Goal: Task Accomplishment & Management: Use online tool/utility

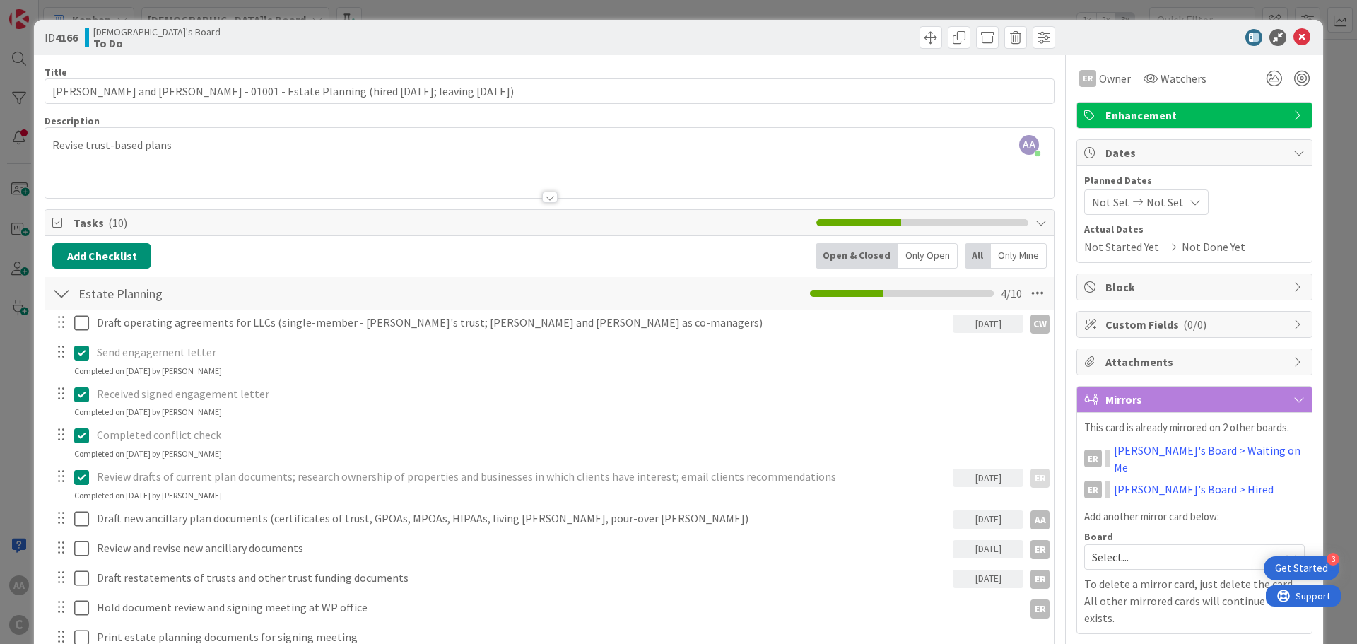
scroll to position [71, 0]
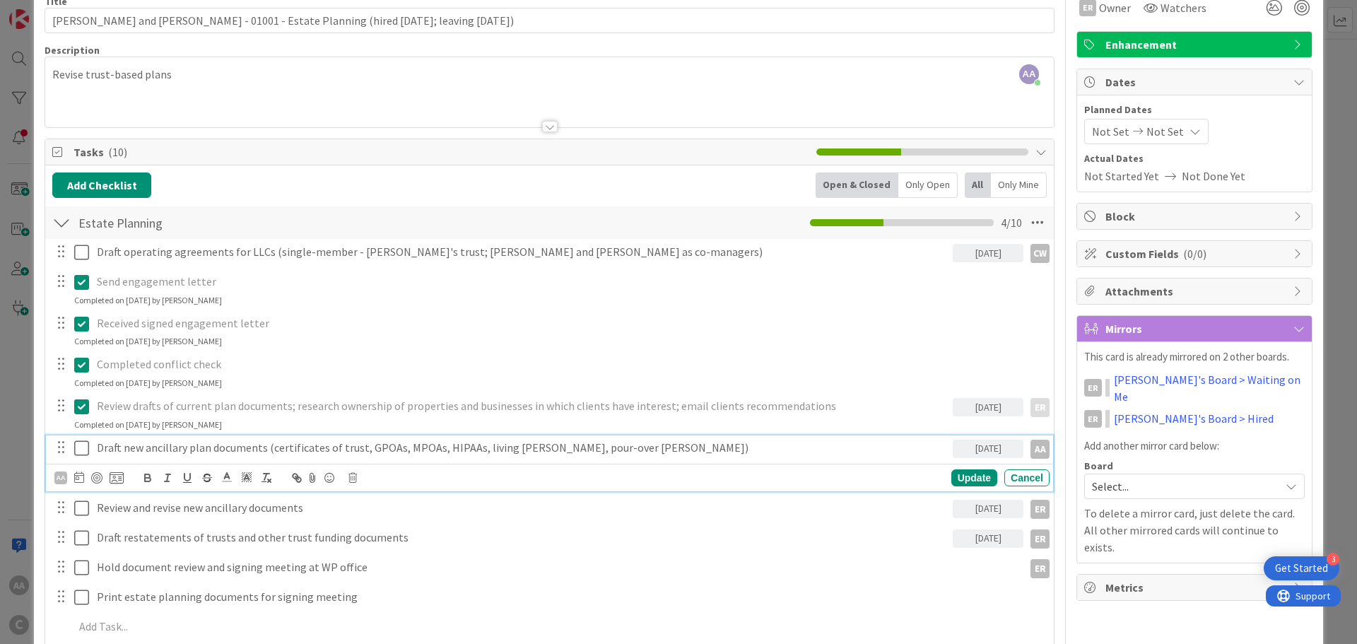
click at [78, 445] on icon at bounding box center [81, 448] width 15 height 17
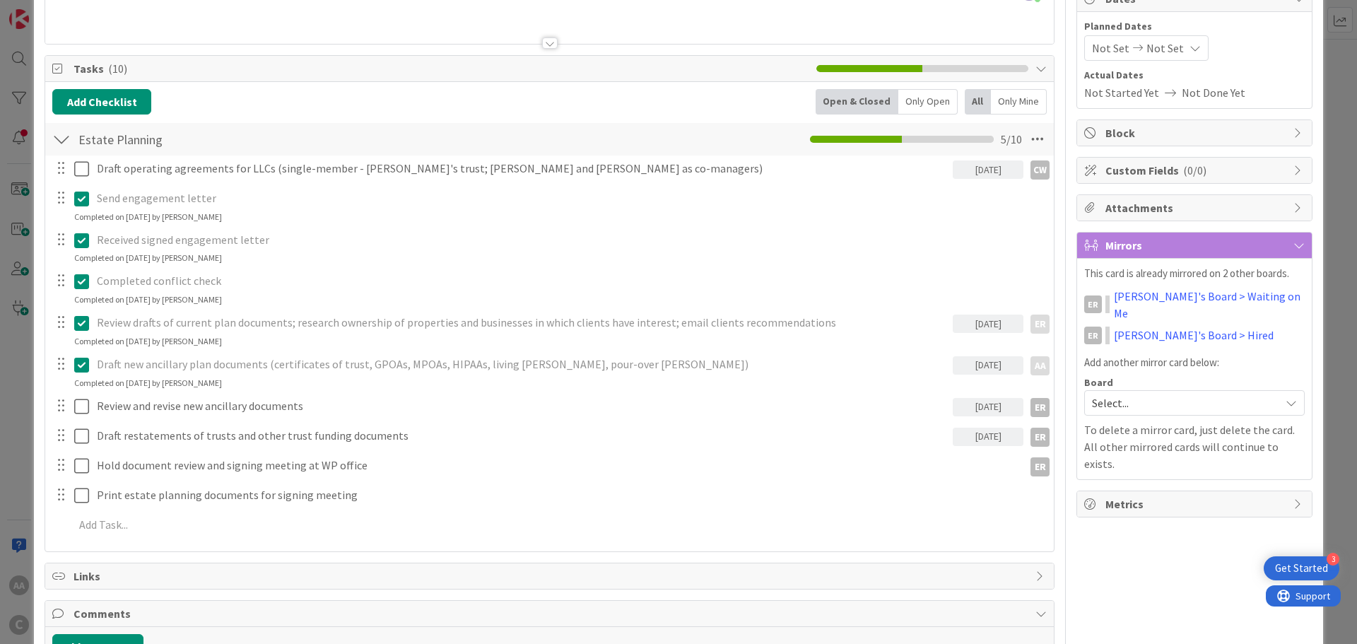
scroll to position [245, 0]
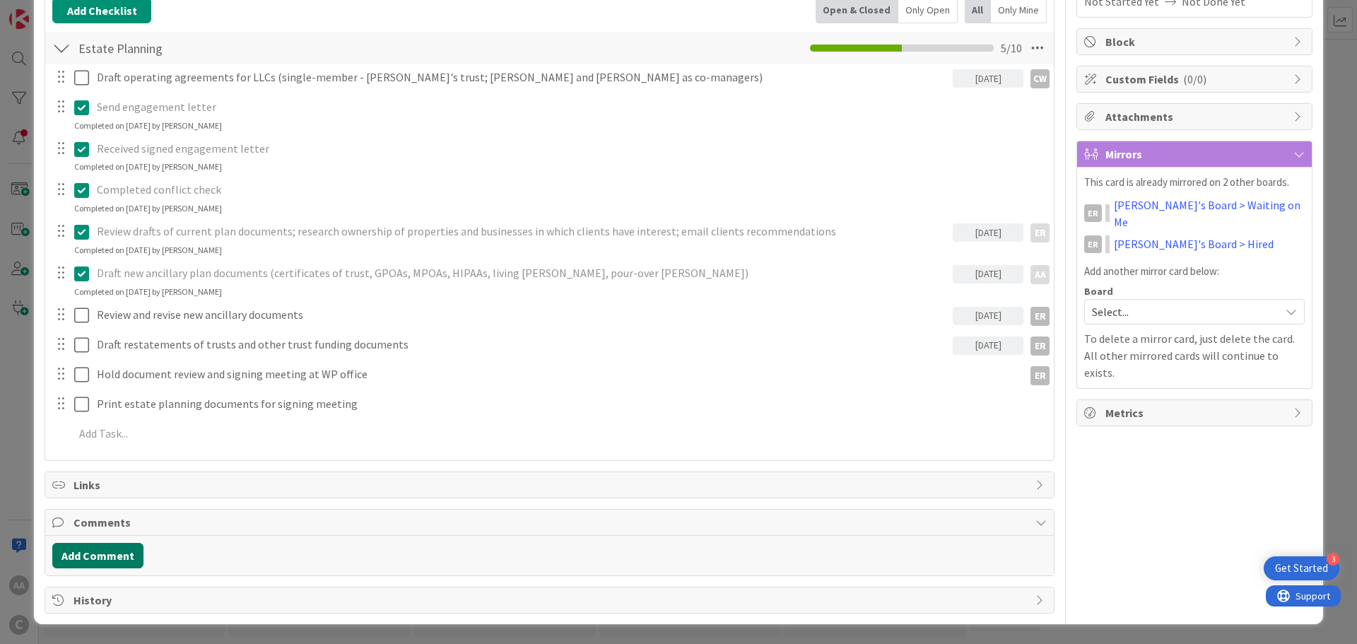
click at [124, 551] on button "Add Comment" at bounding box center [97, 555] width 91 height 25
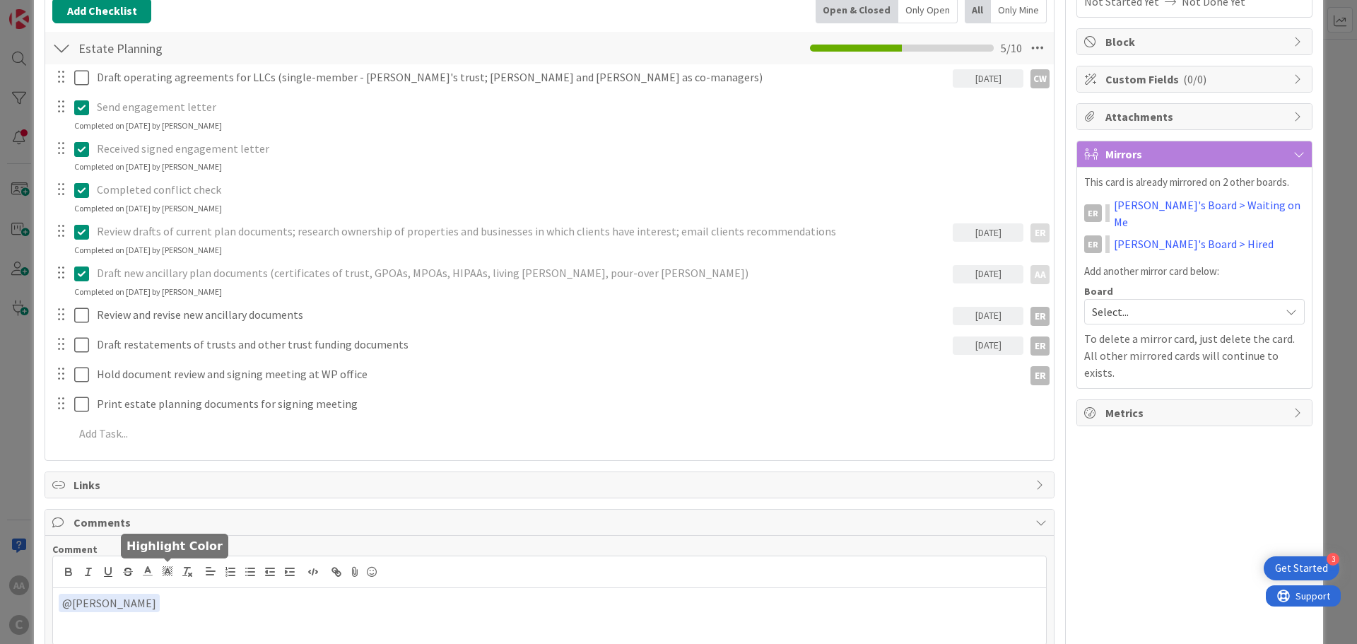
click at [165, 566] on div "﻿ @ [PERSON_NAME] ﻿ ER [PERSON_NAME]" at bounding box center [549, 600] width 993 height 88
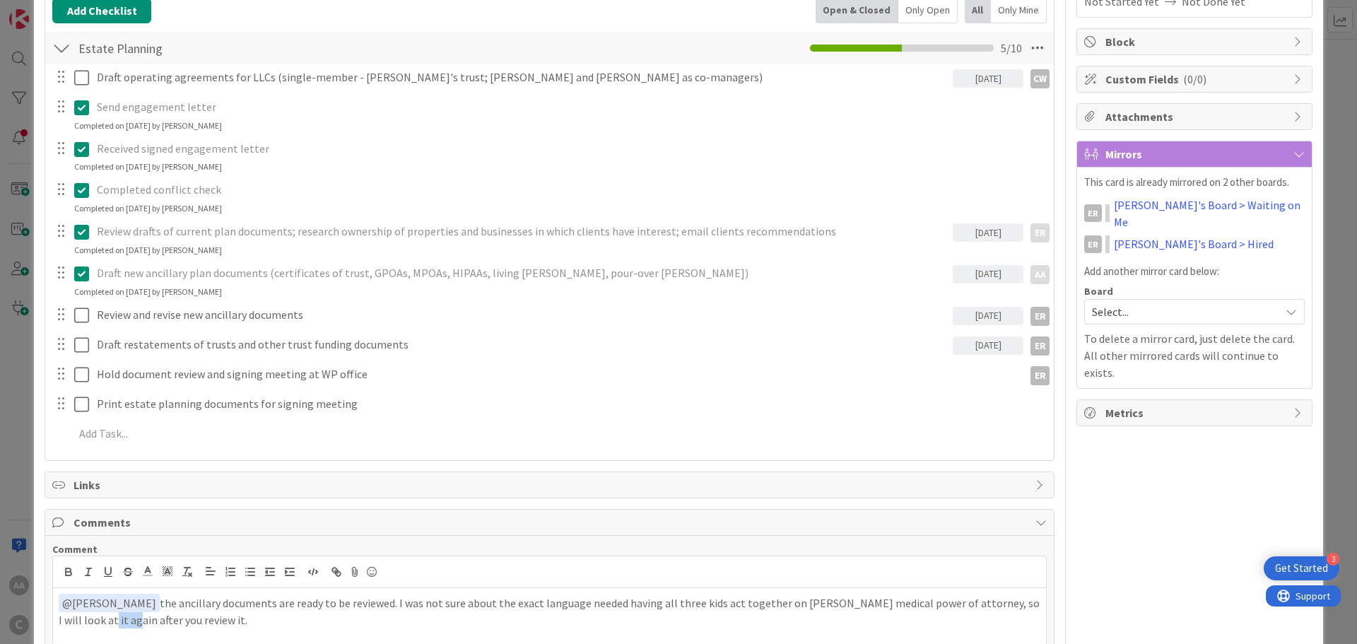
drag, startPoint x: 86, startPoint y: 621, endPoint x: 59, endPoint y: 618, distance: 26.2
click at [59, 618] on p "﻿ @ [PERSON_NAME] ﻿ the ancillary documents are ready to be reviewed. I was not…" at bounding box center [550, 611] width 982 height 35
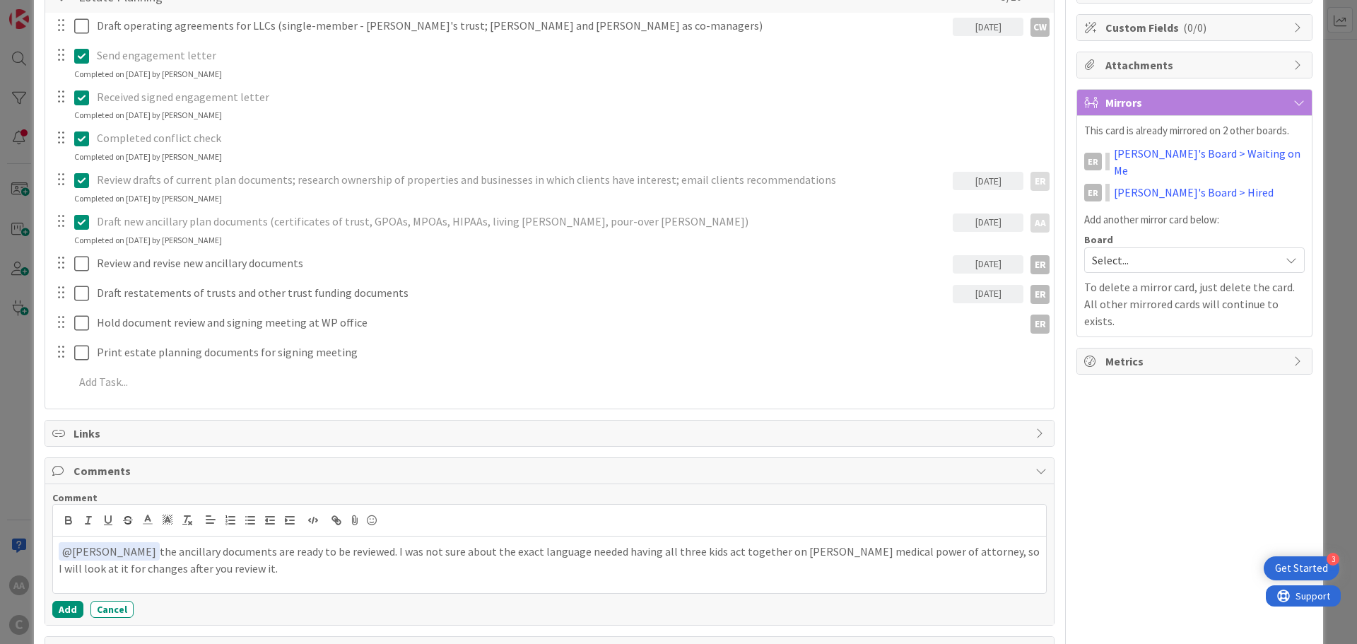
scroll to position [346, 0]
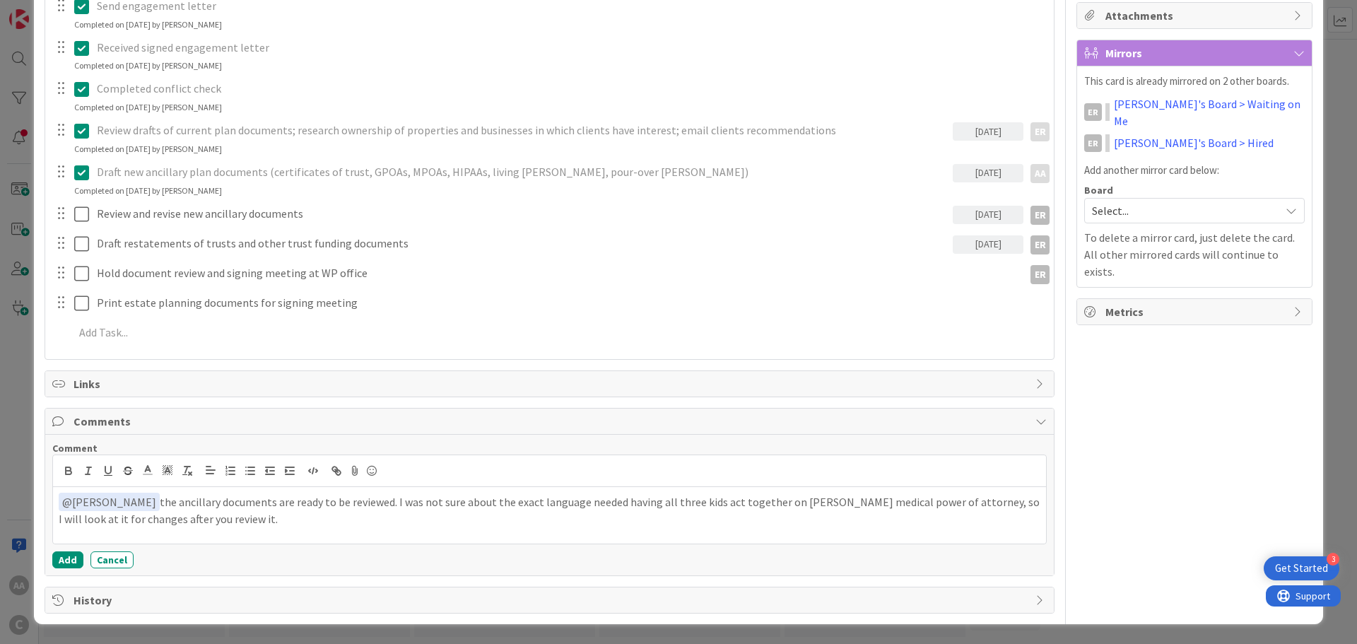
click at [559, 501] on p "﻿ @ [PERSON_NAME] ﻿ the ancillary documents are ready to be reviewed. I was not…" at bounding box center [550, 510] width 982 height 35
click at [142, 497] on p "﻿ @ [PERSON_NAME] ﻿ the ancillary documents are ready to be reviewed. I was not…" at bounding box center [550, 510] width 982 height 35
click at [60, 561] on button "Add" at bounding box center [67, 559] width 31 height 17
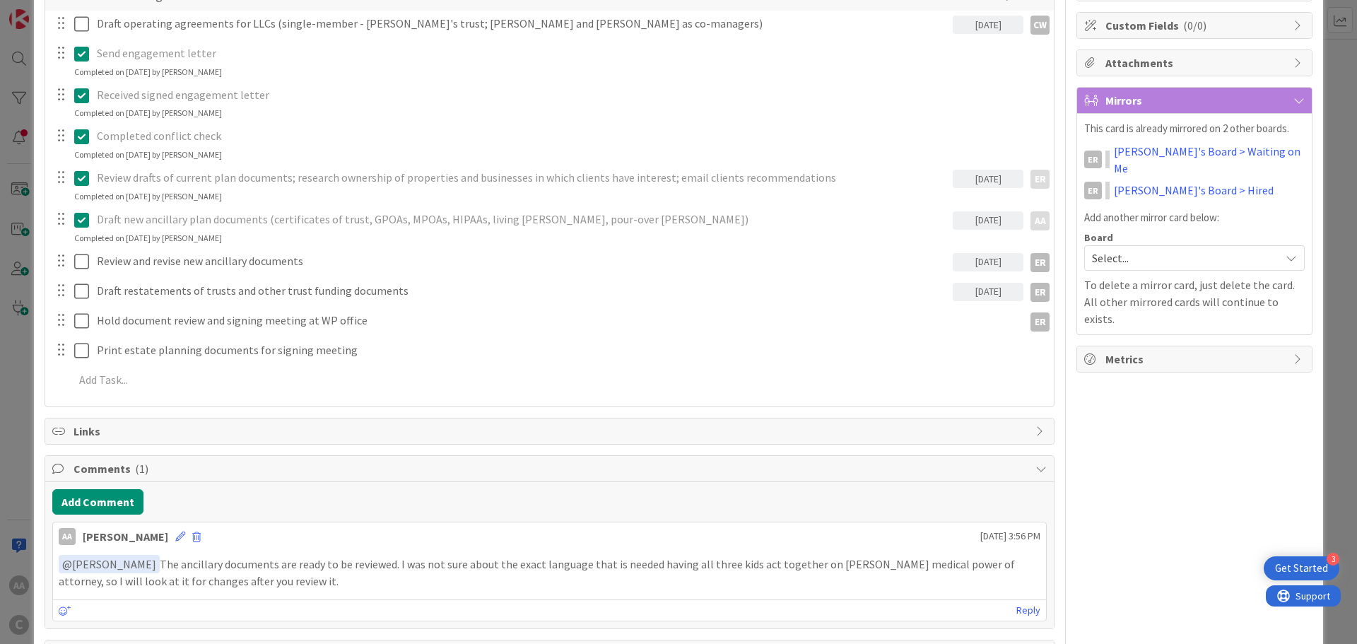
scroll to position [0, 0]
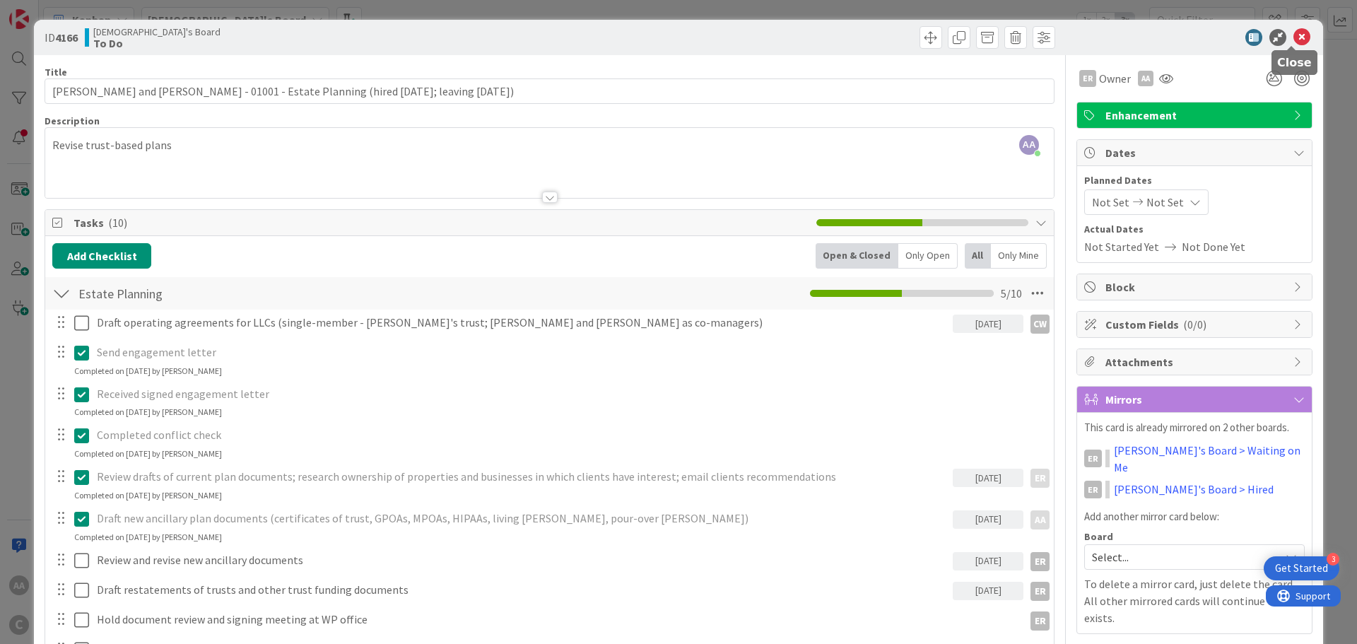
click at [1296, 37] on icon at bounding box center [1301, 37] width 17 height 17
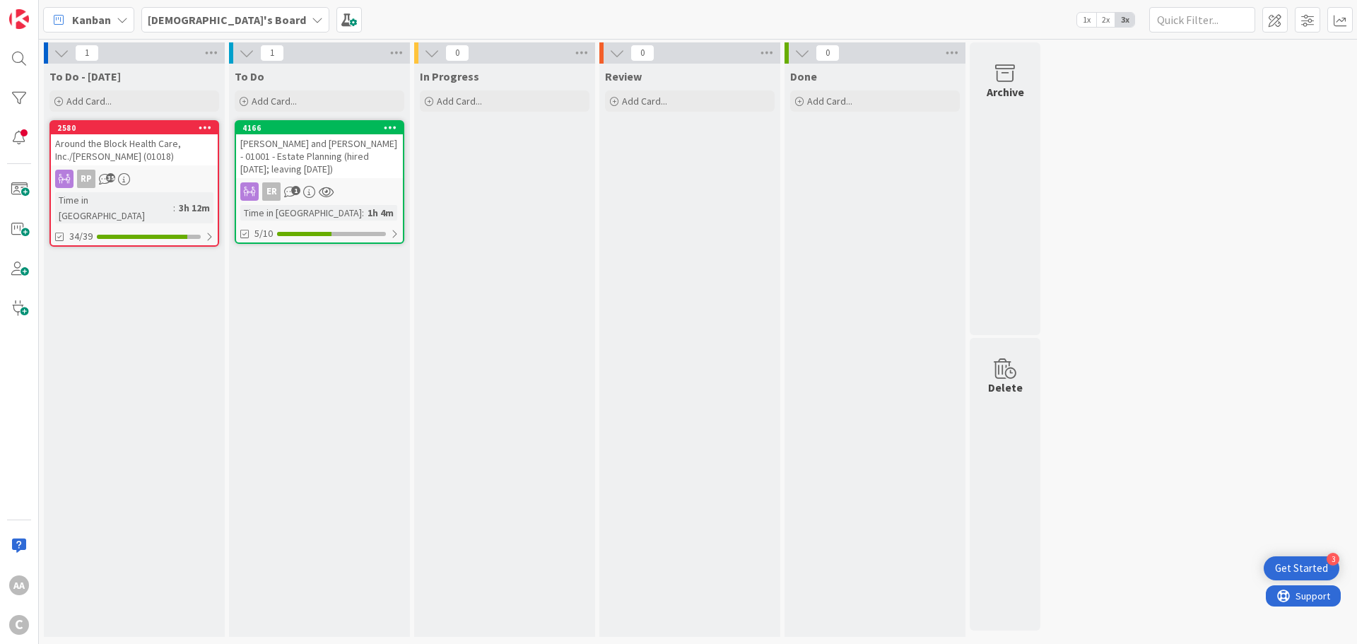
click at [180, 25] on b "[DEMOGRAPHIC_DATA]'s Board" at bounding box center [227, 20] width 158 height 14
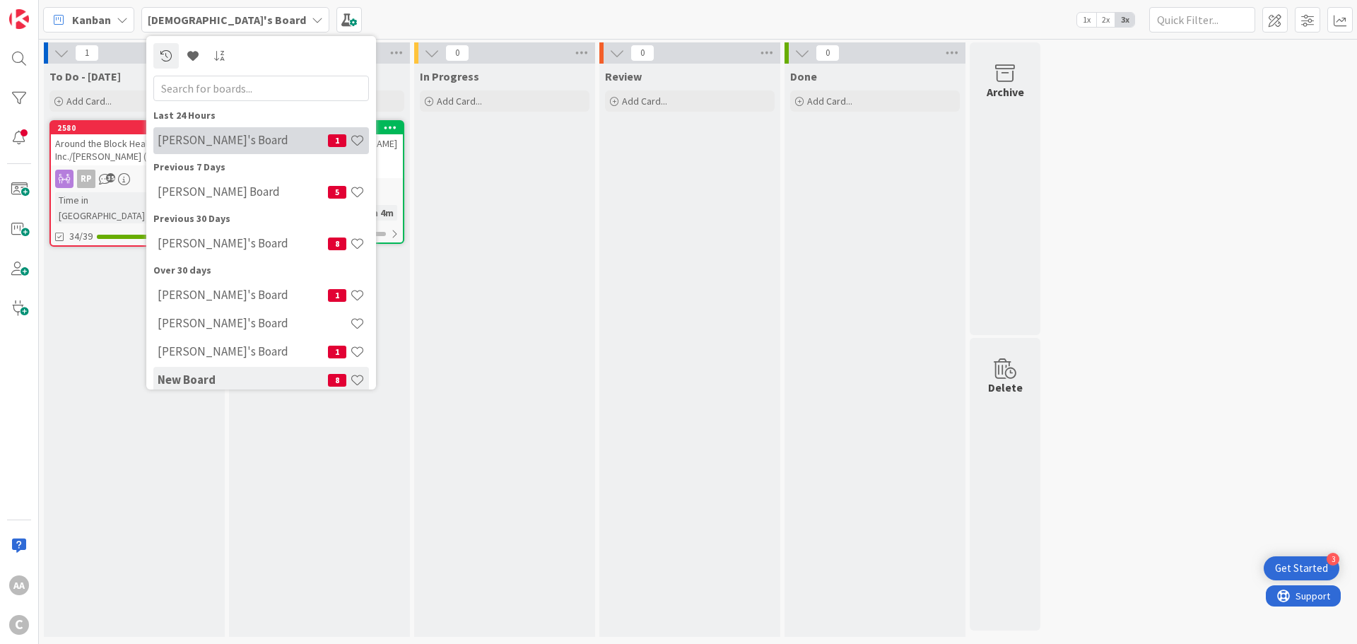
click at [207, 138] on h4 "[PERSON_NAME]'s Board" at bounding box center [243, 140] width 170 height 14
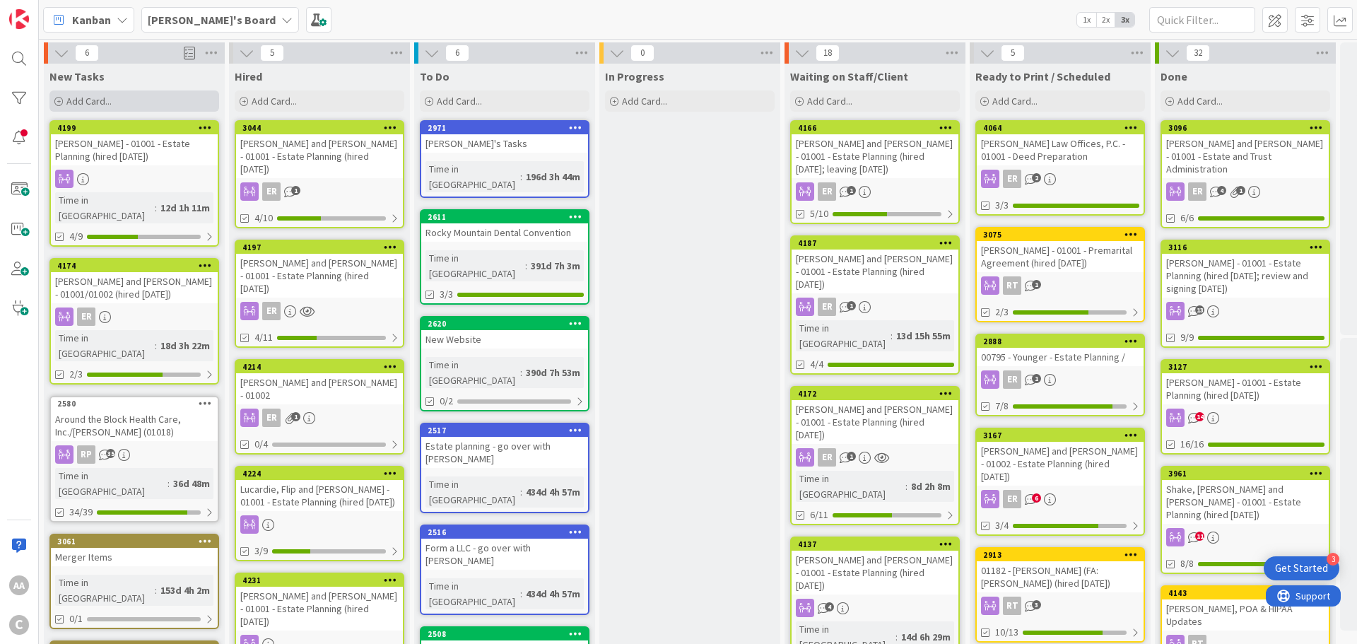
click at [88, 102] on span "Add Card..." at bounding box center [88, 101] width 45 height 13
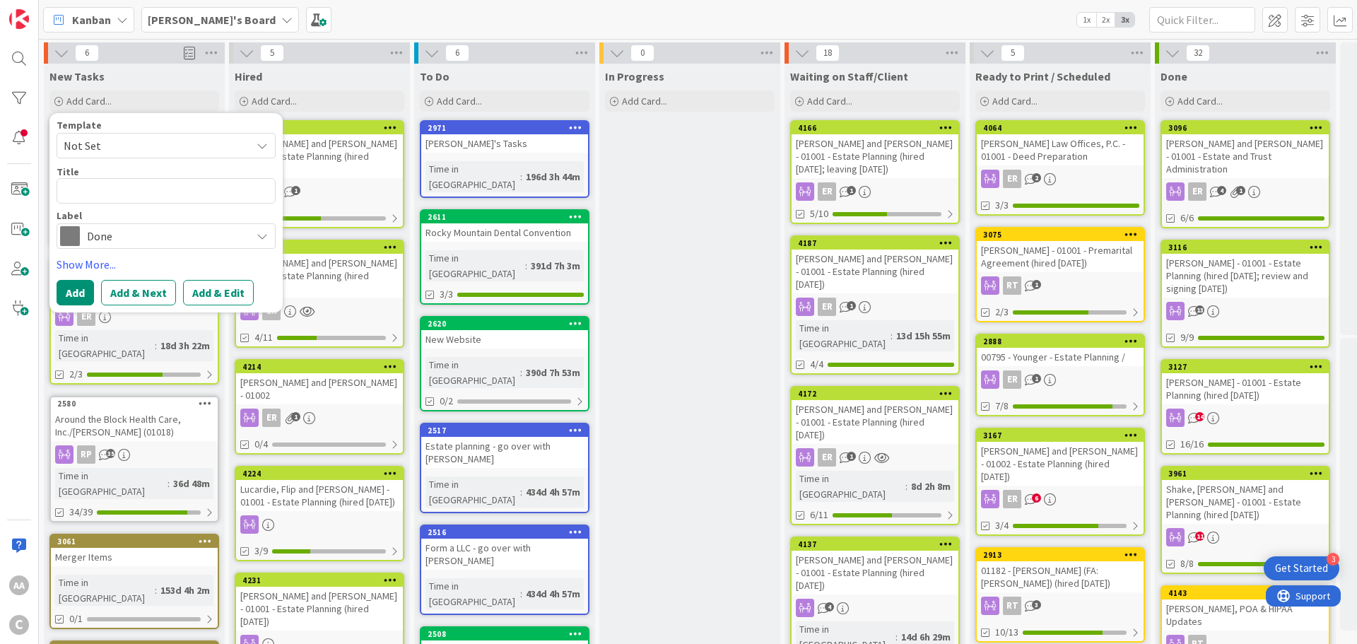
click at [105, 192] on textarea at bounding box center [166, 190] width 219 height 25
type textarea "x"
type textarea "[PERSON_NAME].[PERSON_NAME]-01001"
click at [88, 189] on textarea "[PERSON_NAME].[PERSON_NAME]-01001" at bounding box center [166, 190] width 219 height 25
type textarea "x"
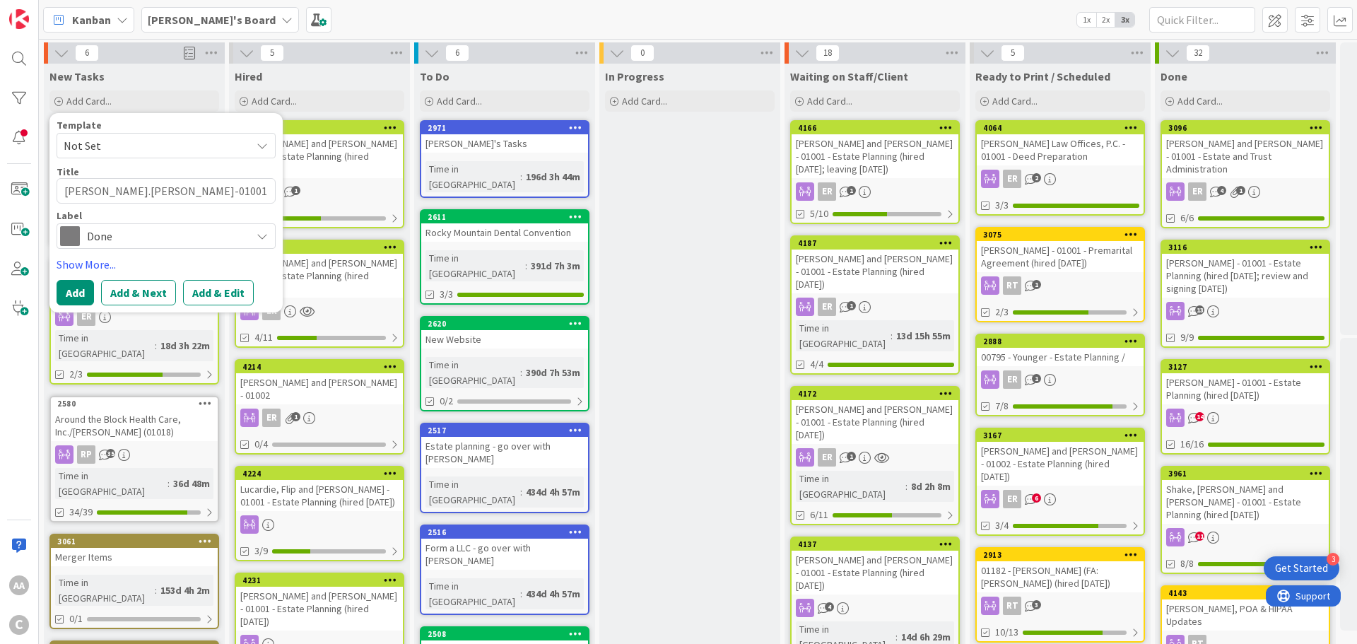
type textarea "MillsKarla-01001"
type textarea "x"
type textarea "[PERSON_NAME]-01001"
type textarea "x"
type textarea "[PERSON_NAME]-01001"
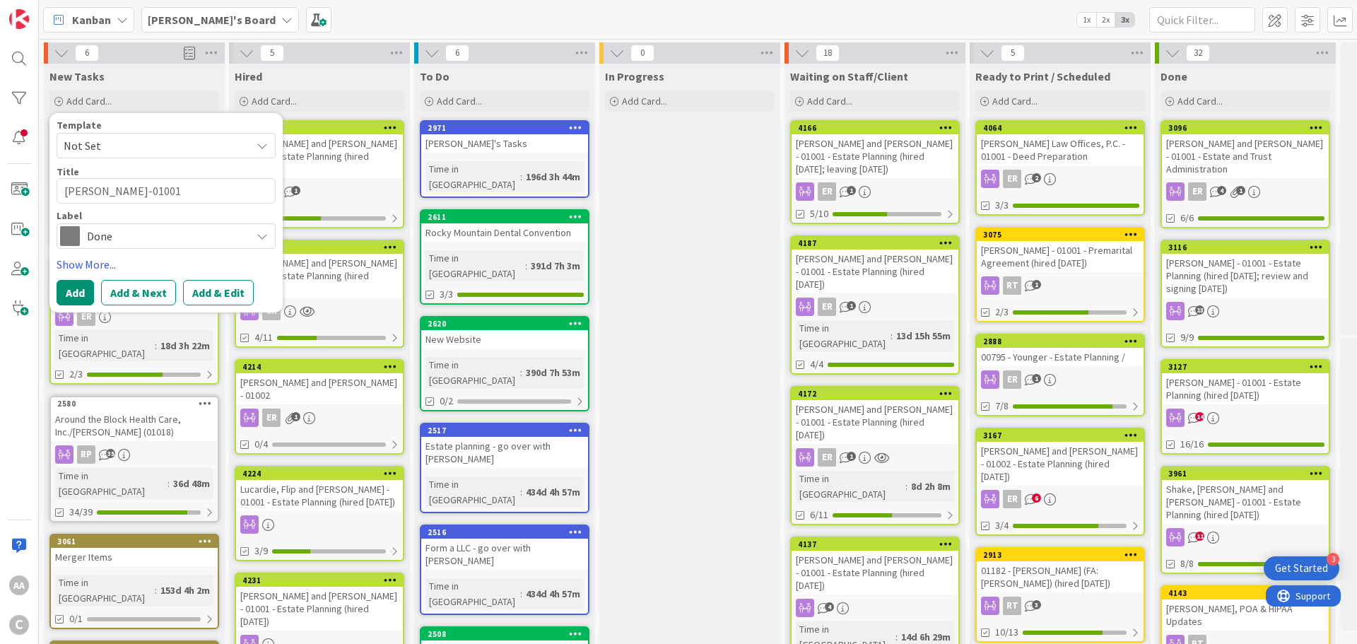
type textarea "x"
type textarea "[PERSON_NAME] -01001"
type textarea "x"
type textarea "[PERSON_NAME] - 01001"
type textarea "x"
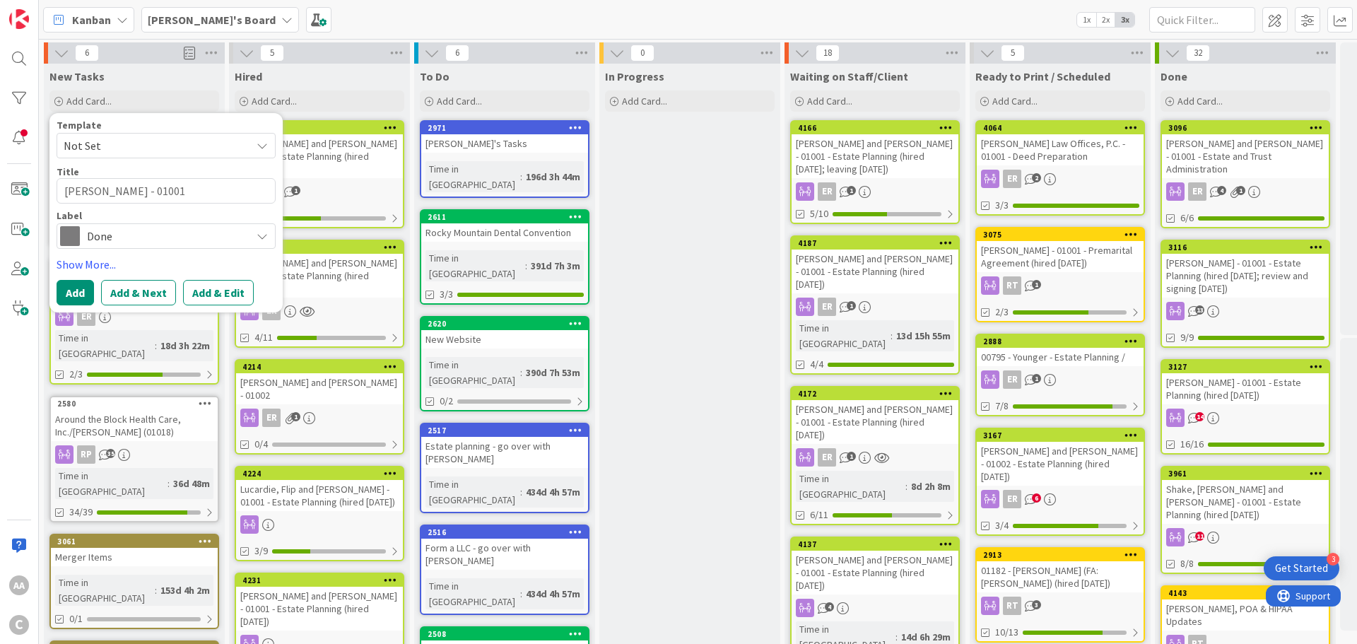
type textarea "[PERSON_NAME] - 01001"
type textarea "x"
type textarea "[PERSON_NAME] - 01001 -"
type textarea "x"
type textarea "[PERSON_NAME] - 01001 -"
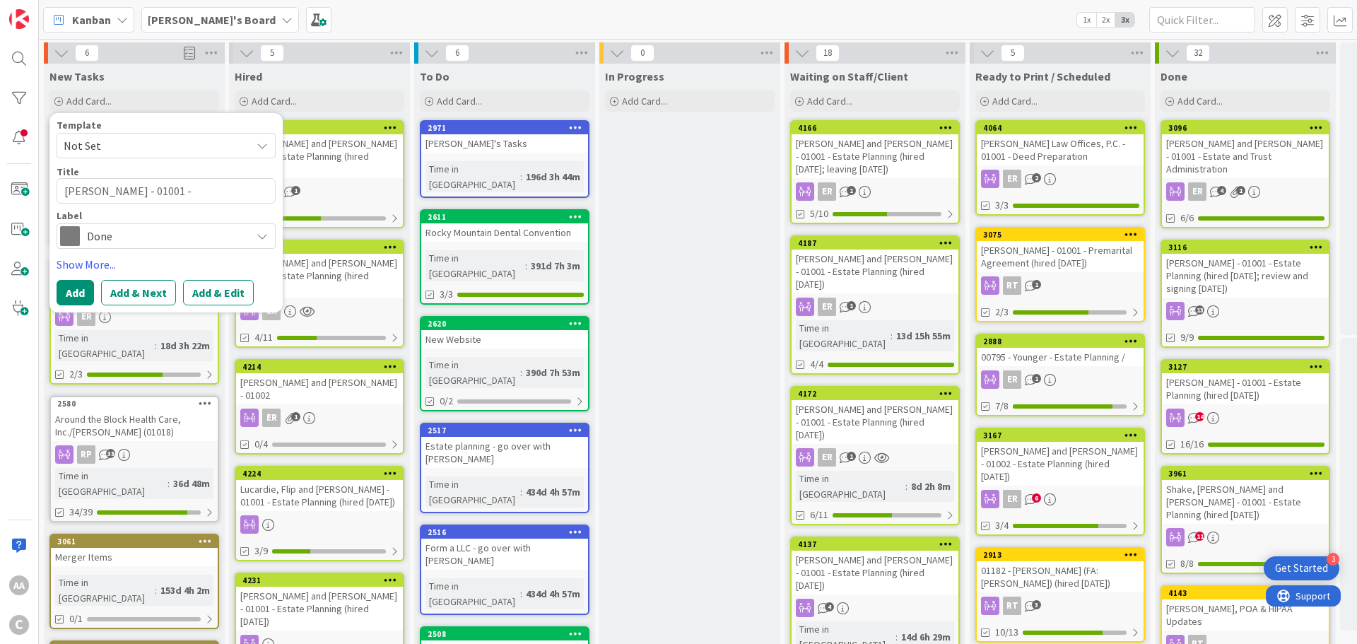
type textarea "x"
type textarea "[PERSON_NAME] - 01001 - E"
type textarea "x"
type textarea "[PERSON_NAME] - 01001 - Es"
type textarea "x"
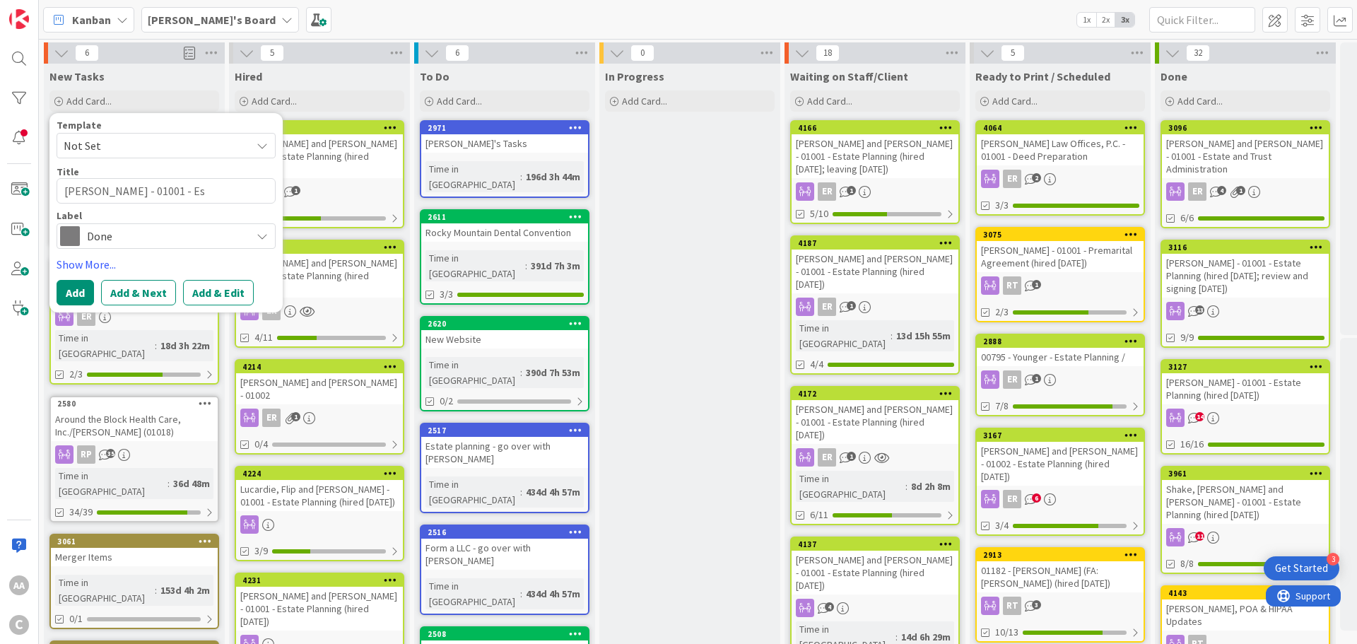
type textarea "[PERSON_NAME] - 01001 - Est"
type textarea "x"
type textarea "[PERSON_NAME] - 01001 - Esta"
type textarea "x"
type textarea "[PERSON_NAME] - 01001 - Estat"
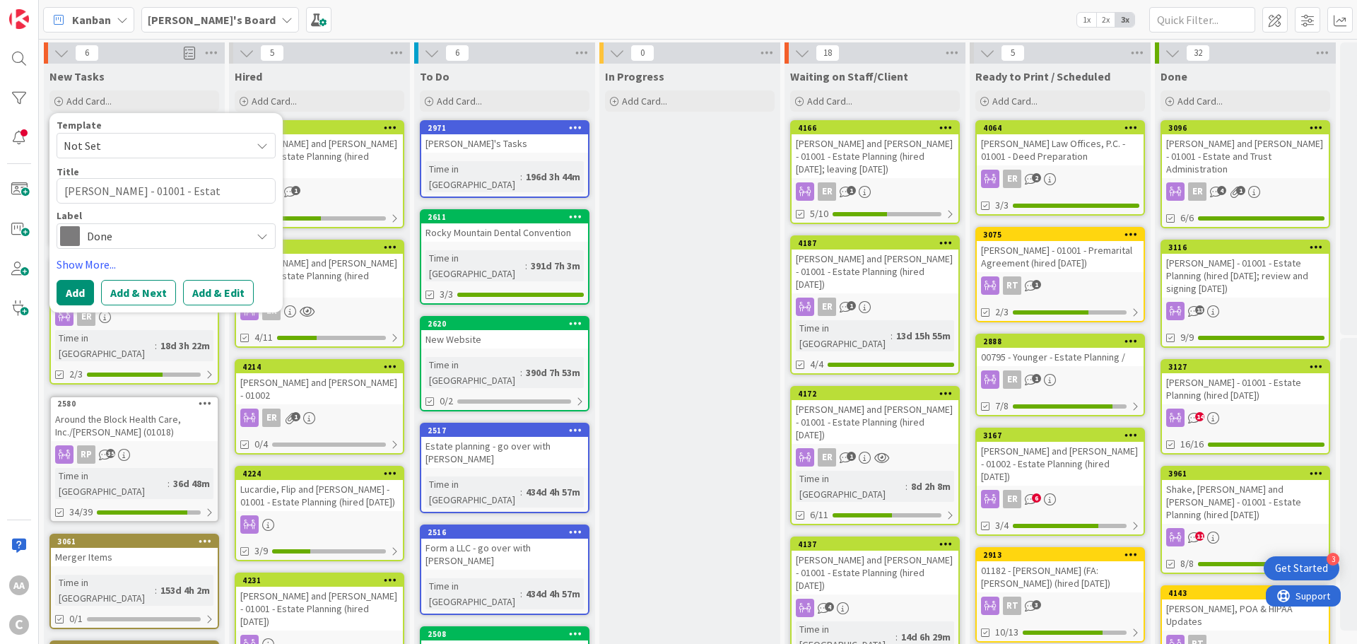
type textarea "x"
type textarea "[PERSON_NAME] - 01001 - Estate"
type textarea "x"
type textarea "[PERSON_NAME] - 01001 - Estate"
type textarea "x"
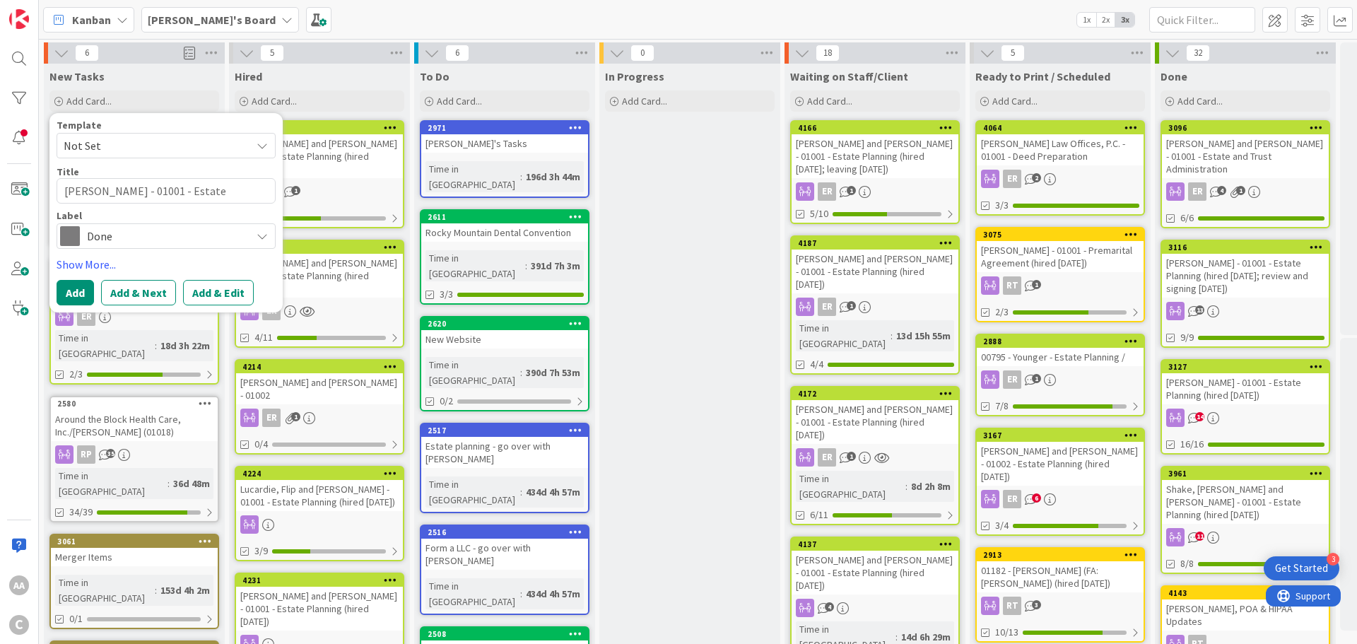
type textarea "[PERSON_NAME] - 01001 - Estate P"
type textarea "x"
type textarea "[PERSON_NAME] - 01001 - Estate Pl"
type textarea "x"
type textarea "[PERSON_NAME] - 01001 - Estate Pla"
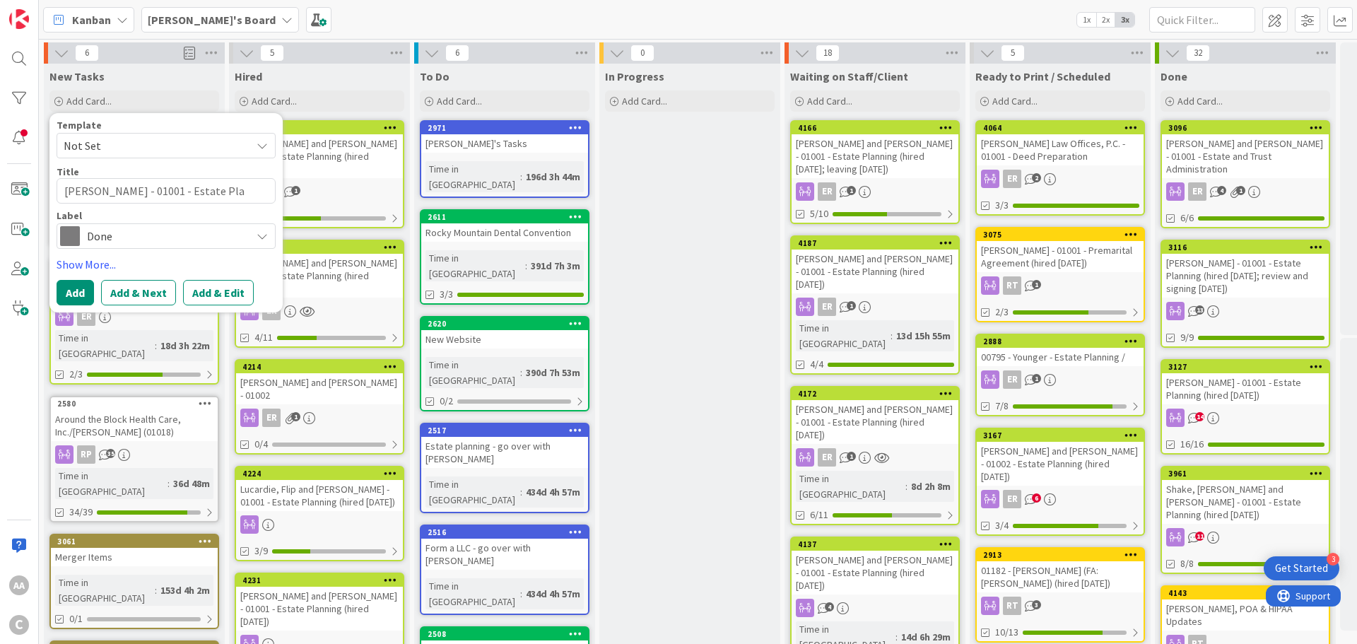
type textarea "x"
type textarea "[PERSON_NAME] - 01001 - Estate Plan"
type textarea "x"
type textarea "[PERSON_NAME] - 01001 - Estate Plann"
type textarea "x"
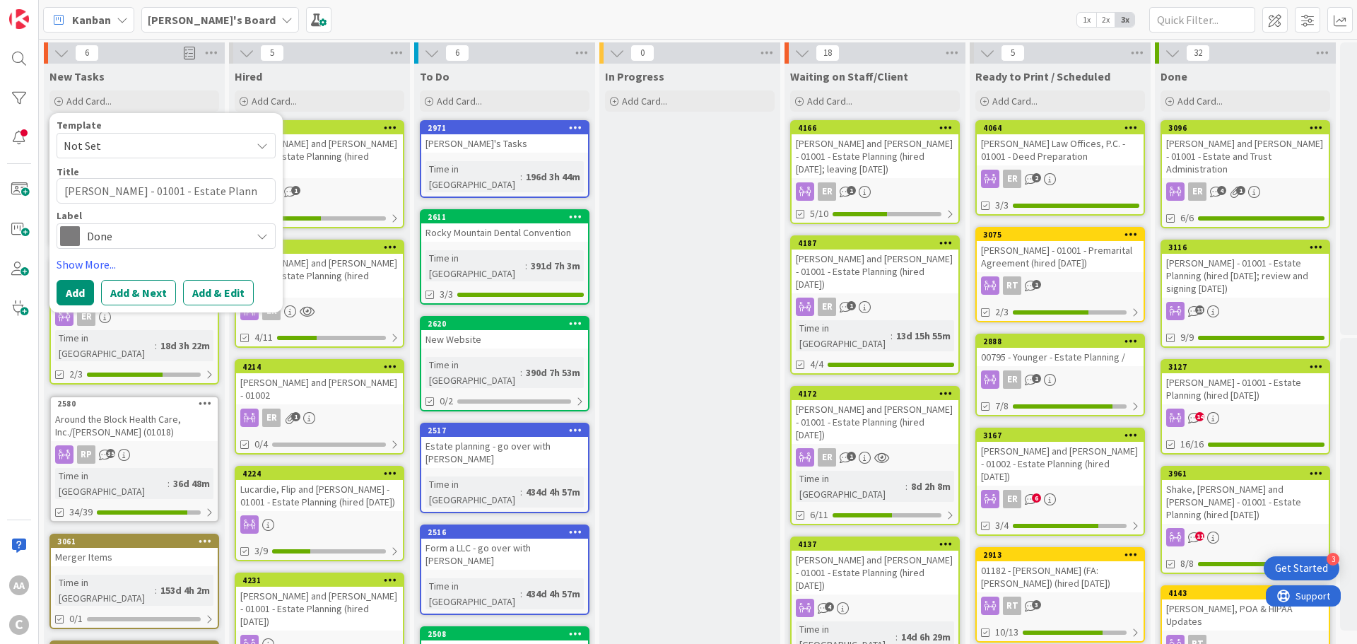
type textarea "[PERSON_NAME] - 01001 - Estate [GEOGRAPHIC_DATA]"
type textarea "x"
type textarea "[PERSON_NAME] - 01001 - Estate [GEOGRAPHIC_DATA]"
type textarea "x"
type textarea "[PERSON_NAME] - 01001 - Estate Planning"
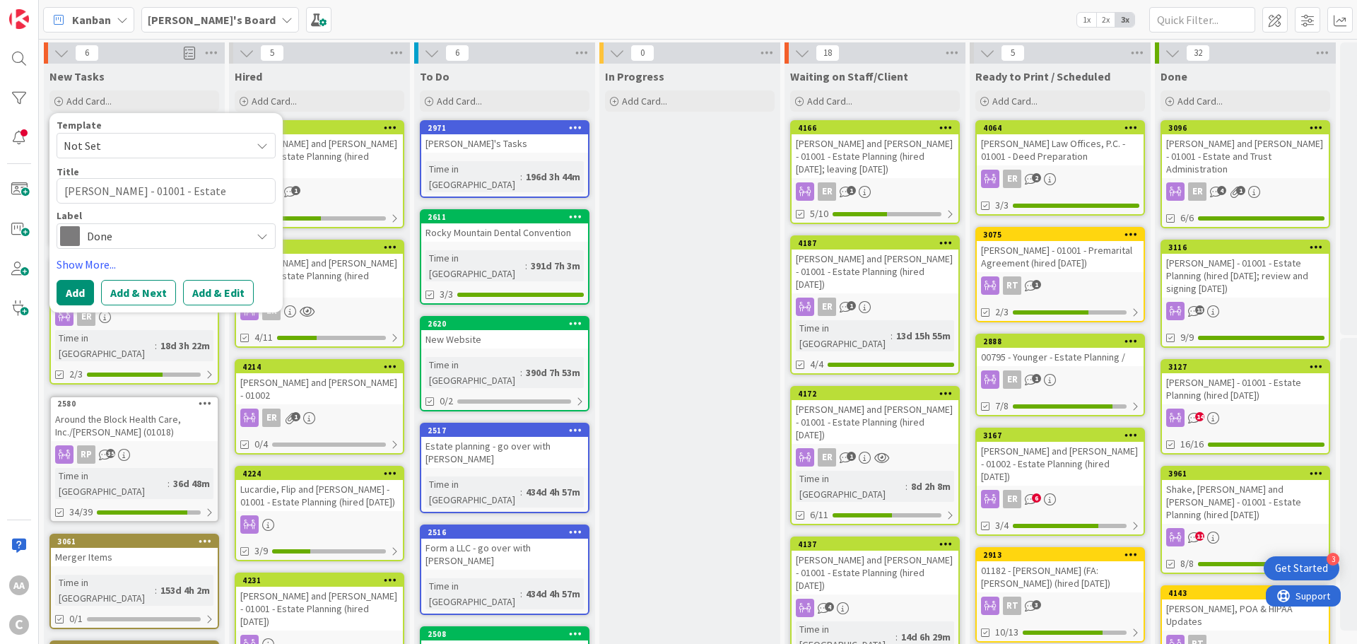
type textarea "x"
type textarea "[PERSON_NAME] - 01001 - Estate Planning"
type textarea "x"
type textarea "[PERSON_NAME] - 01001 - Estate Planning ("
type textarea "x"
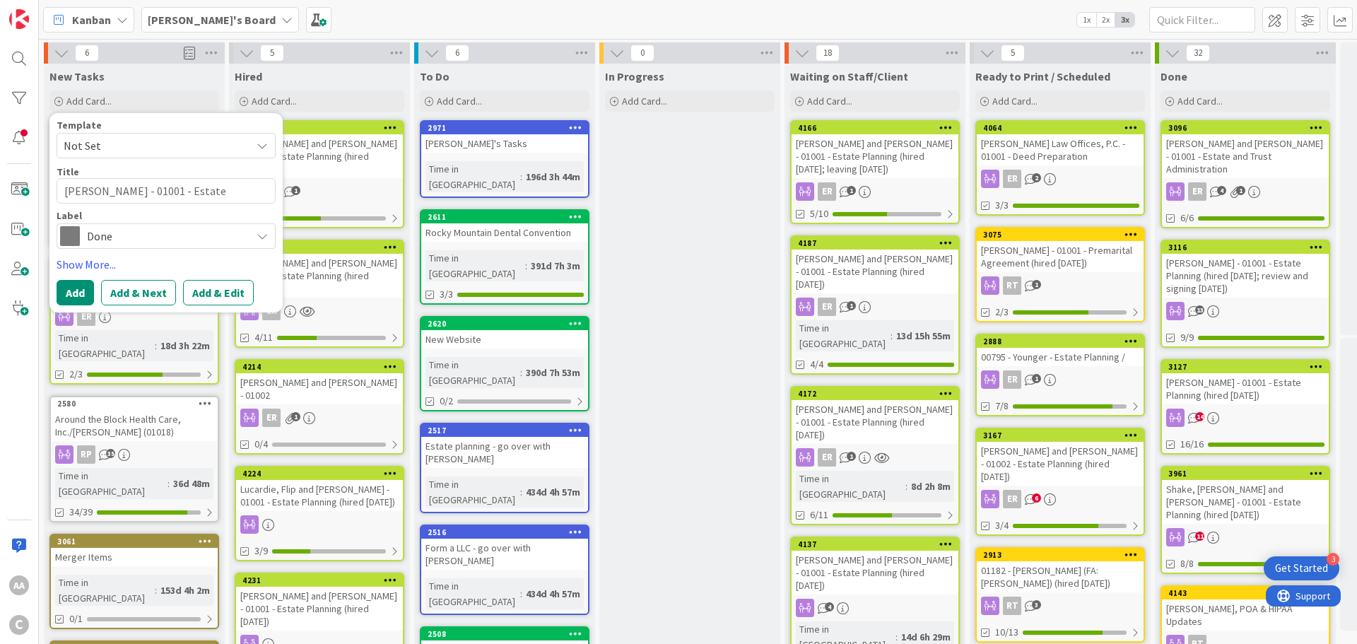
type textarea "[PERSON_NAME] - 01001 - Estate Planning (h"
type textarea "x"
type textarea "[PERSON_NAME] - 01001 - Estate Planning (hi"
type textarea "x"
type textarea "[PERSON_NAME] - 01001 - Estate Planning (hir"
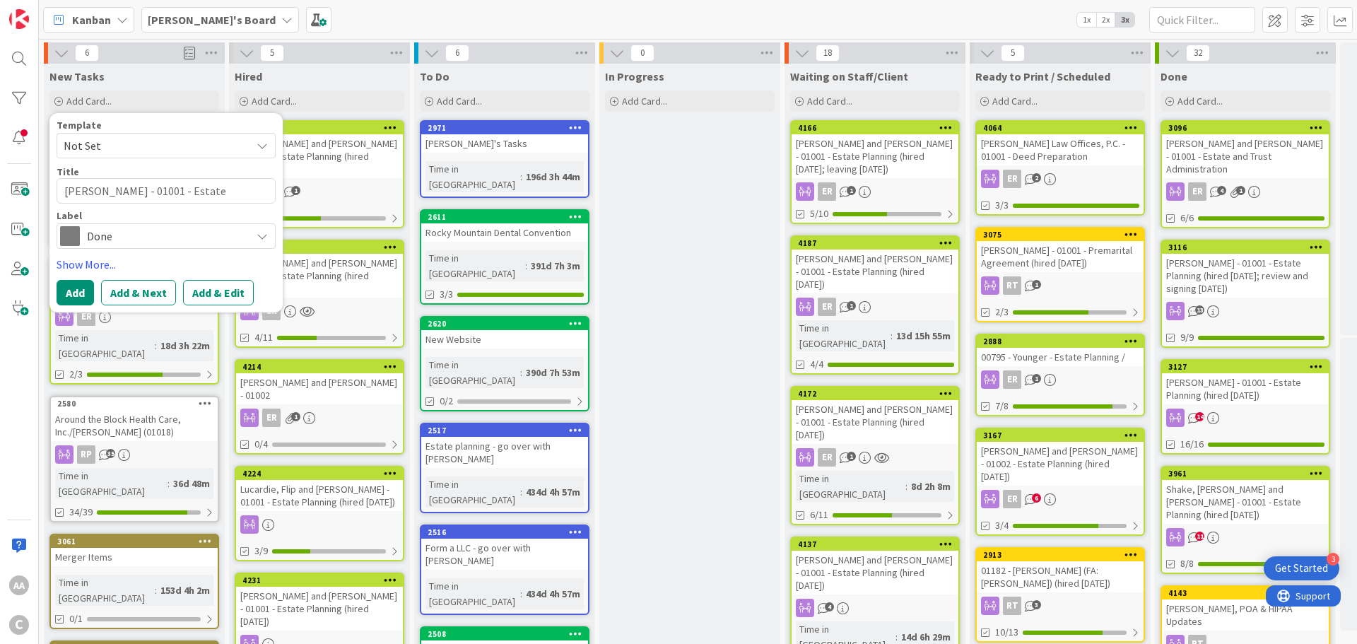
type textarea "x"
type textarea "[PERSON_NAME] - 01001 - Estate Planning (hire"
type textarea "x"
type textarea "[PERSON_NAME] - 01001 - Estate Planning (hired"
type textarea "x"
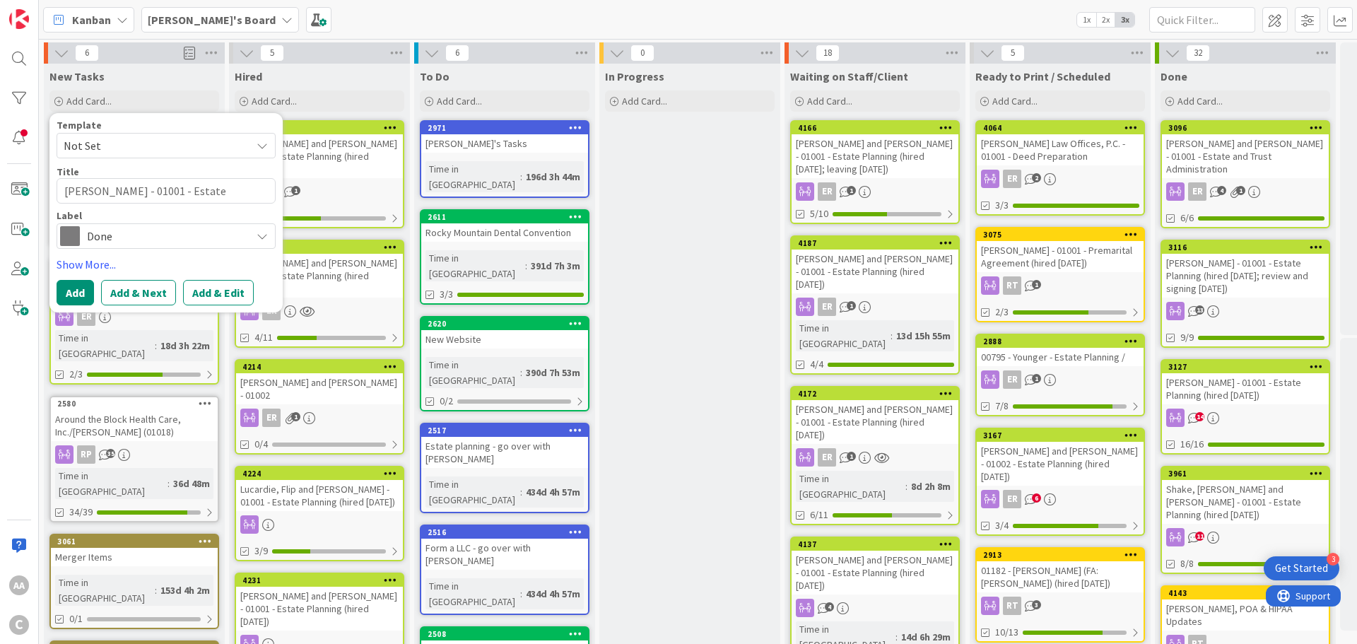
type textarea "[PERSON_NAME] - 01001 - Estate Planning (hired"
type textarea "x"
type textarea "[PERSON_NAME] - 01001 - Estate Planning (hired 1"
type textarea "x"
type textarea "[PERSON_NAME] - 01001 - Estate Planning (hired 10"
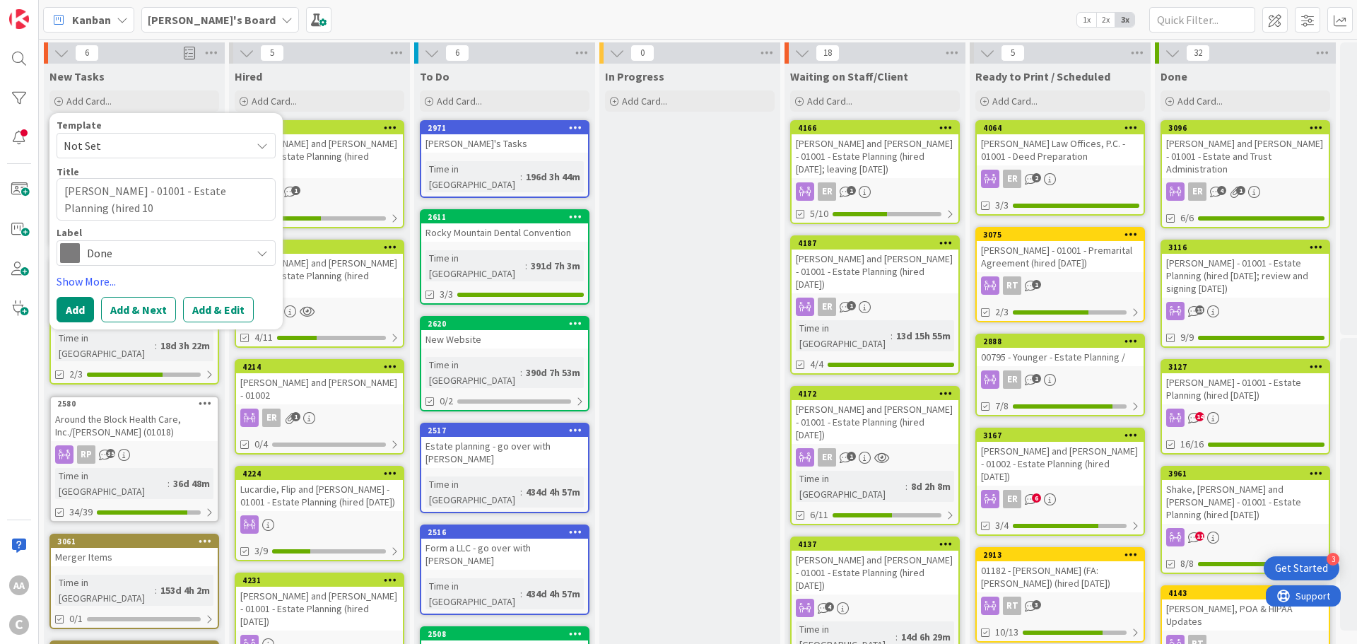
type textarea "x"
type textarea "[PERSON_NAME] - 01001 - Estate Planning (hired 10."
type textarea "x"
type textarea "[PERSON_NAME] - 01001 - Estate Planning (hired 10.1"
type textarea "x"
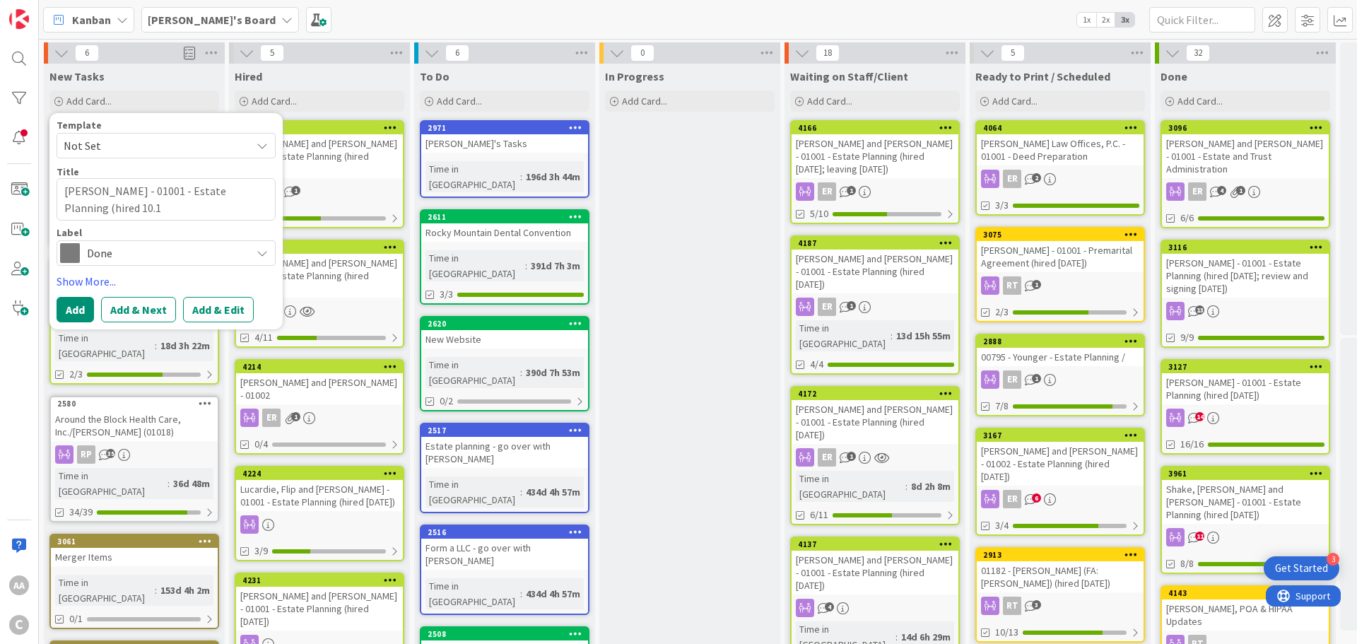
type textarea "[PERSON_NAME] - 01001 - Estate Planning (hired 10.1."
type textarea "x"
type textarea "[PERSON_NAME] - 01001 - Estate Planning (hired 10.1.2"
type textarea "x"
type textarea "[PERSON_NAME] - 01001 - Estate Planning (hired [DATE]"
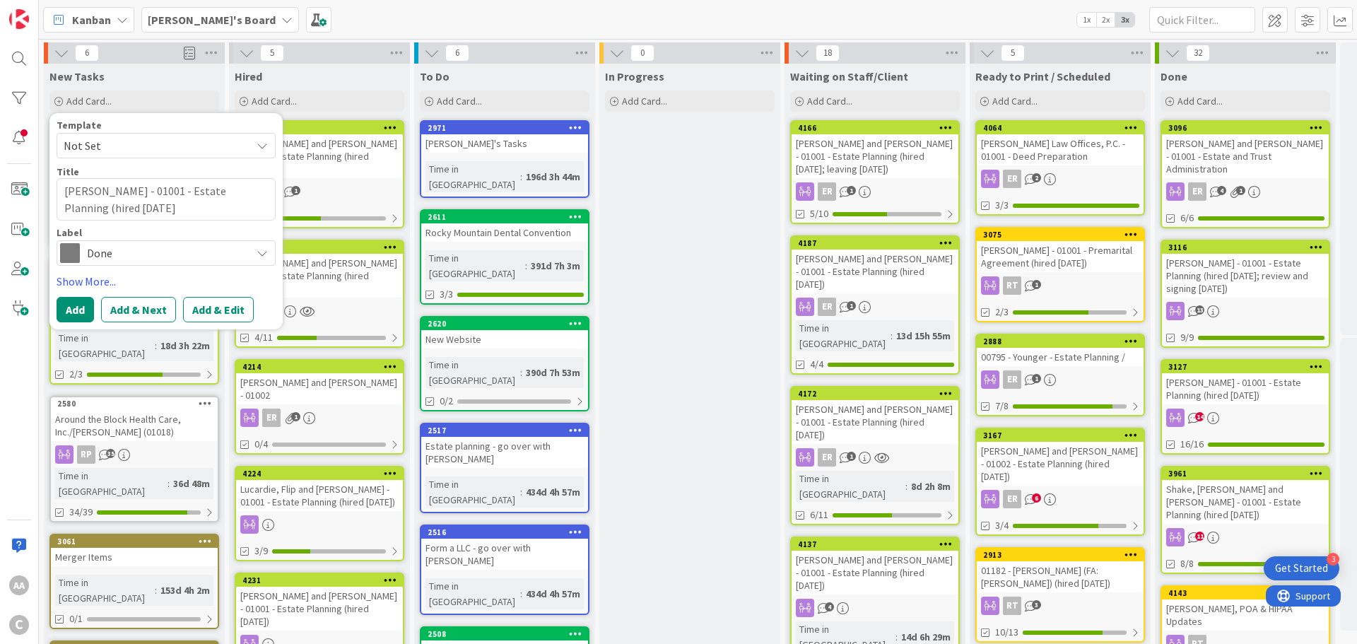
type textarea "x"
type textarea "[PERSON_NAME] - 01001 - Estate Planning (hired [DATE])"
click at [117, 264] on div "Done" at bounding box center [166, 252] width 219 height 25
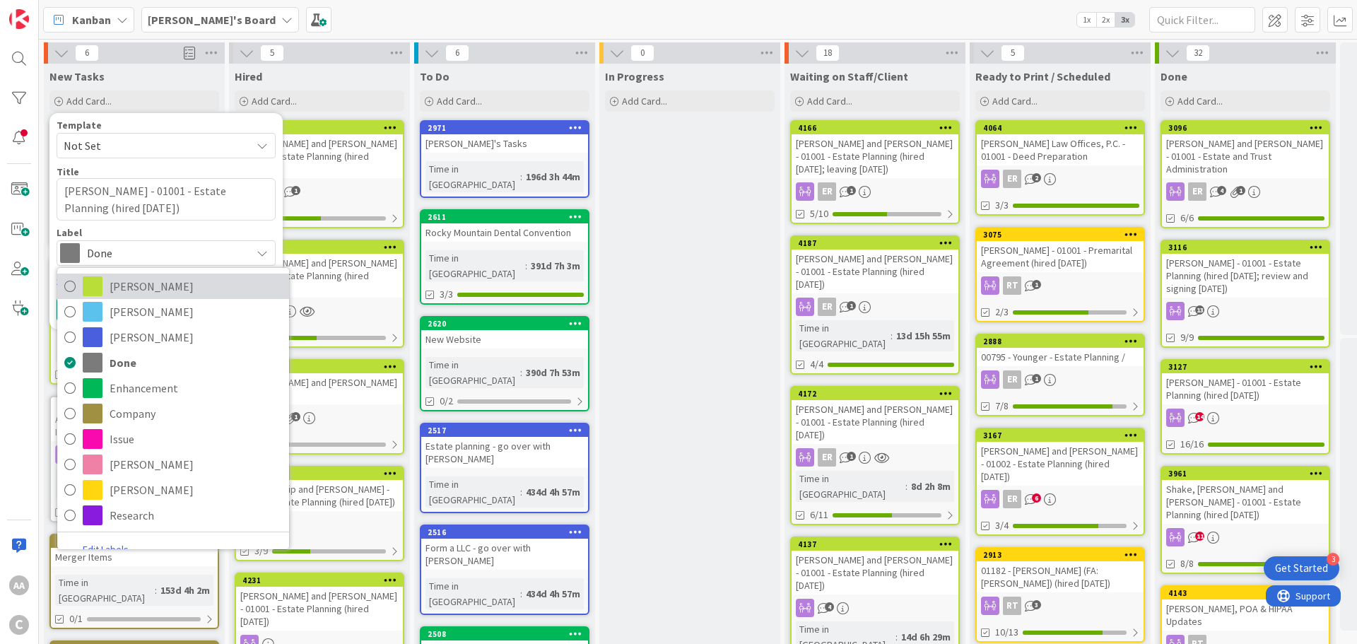
click at [101, 289] on span at bounding box center [93, 286] width 20 height 20
type textarea "x"
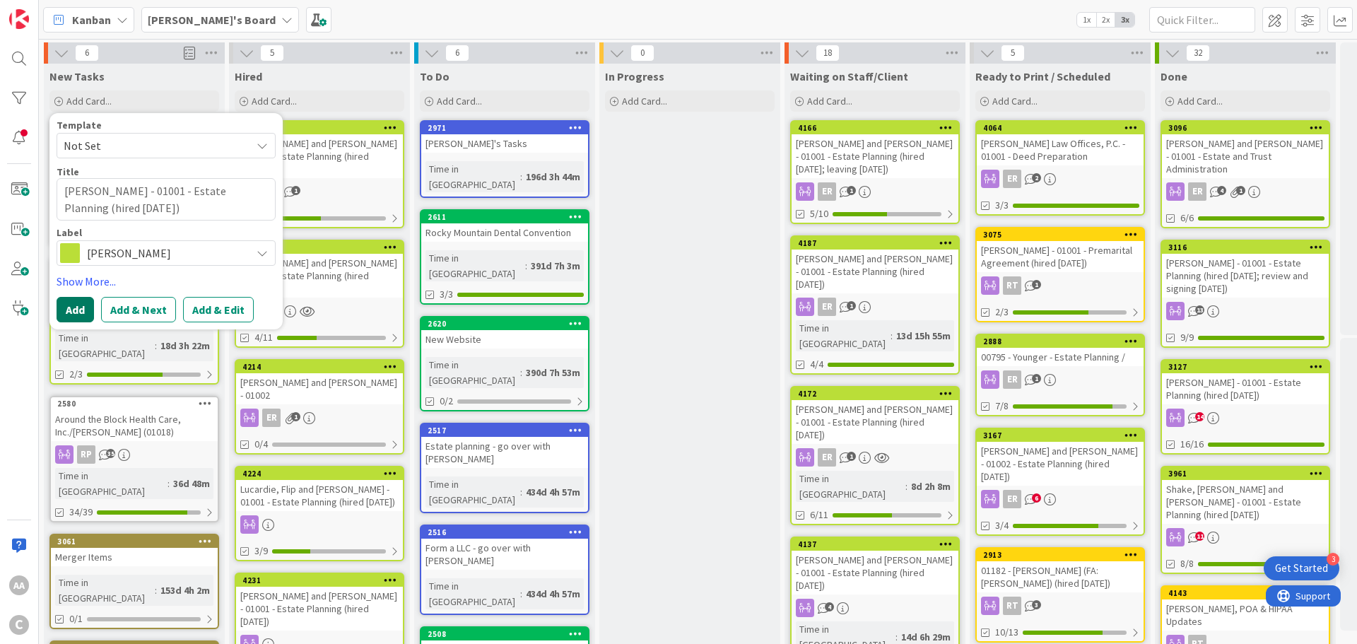
click at [76, 310] on button "Add" at bounding box center [75, 309] width 37 height 25
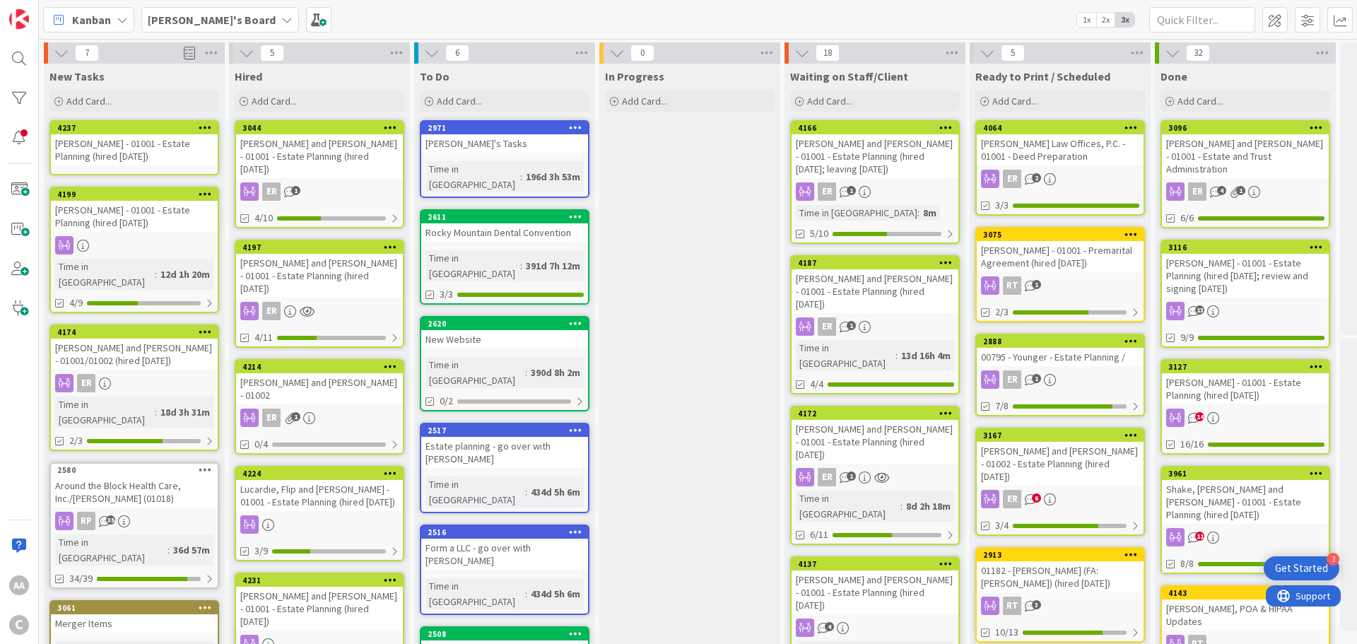
click at [87, 148] on div "[PERSON_NAME] - 01001 - Estate Planning (hired [DATE])" at bounding box center [134, 149] width 167 height 31
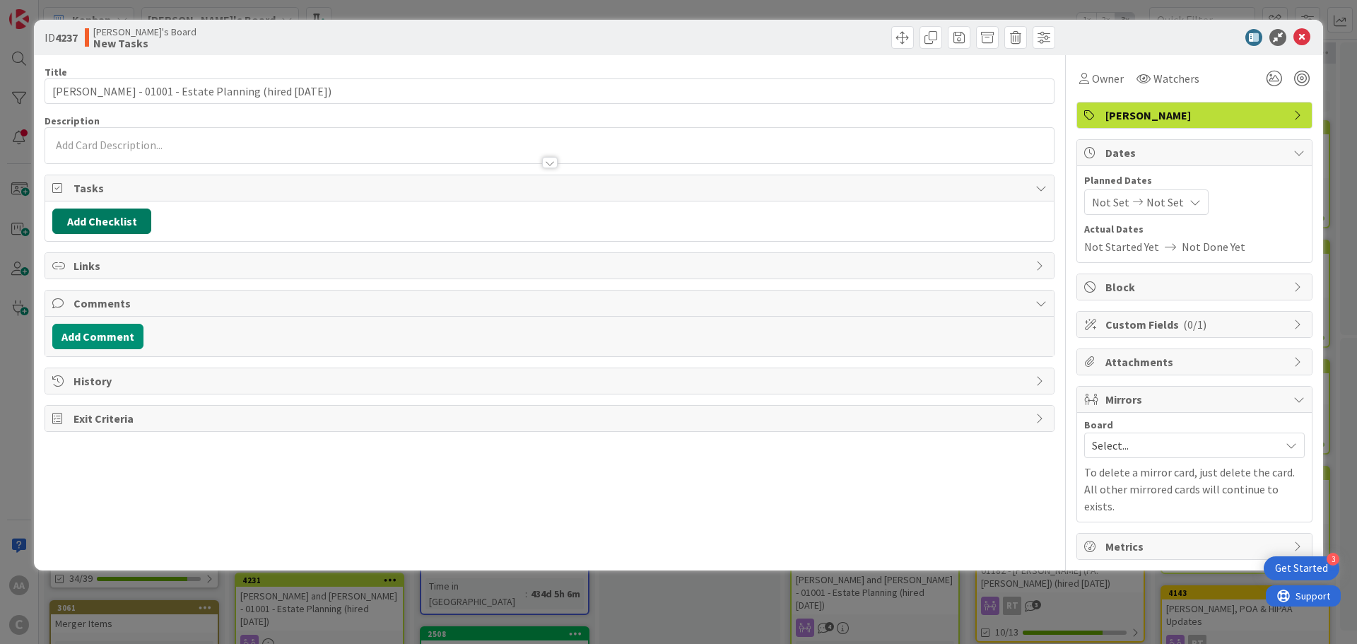
click at [88, 218] on button "Add Checklist" at bounding box center [101, 221] width 99 height 25
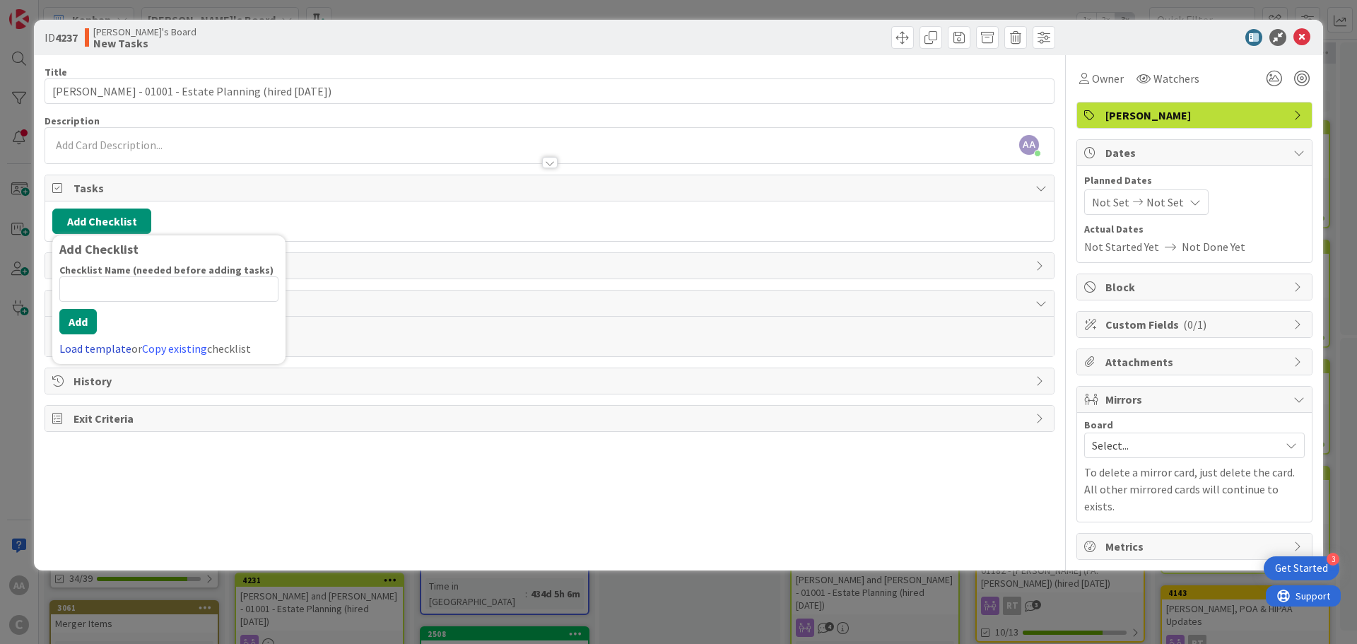
click at [82, 347] on link "Load template" at bounding box center [95, 348] width 72 height 14
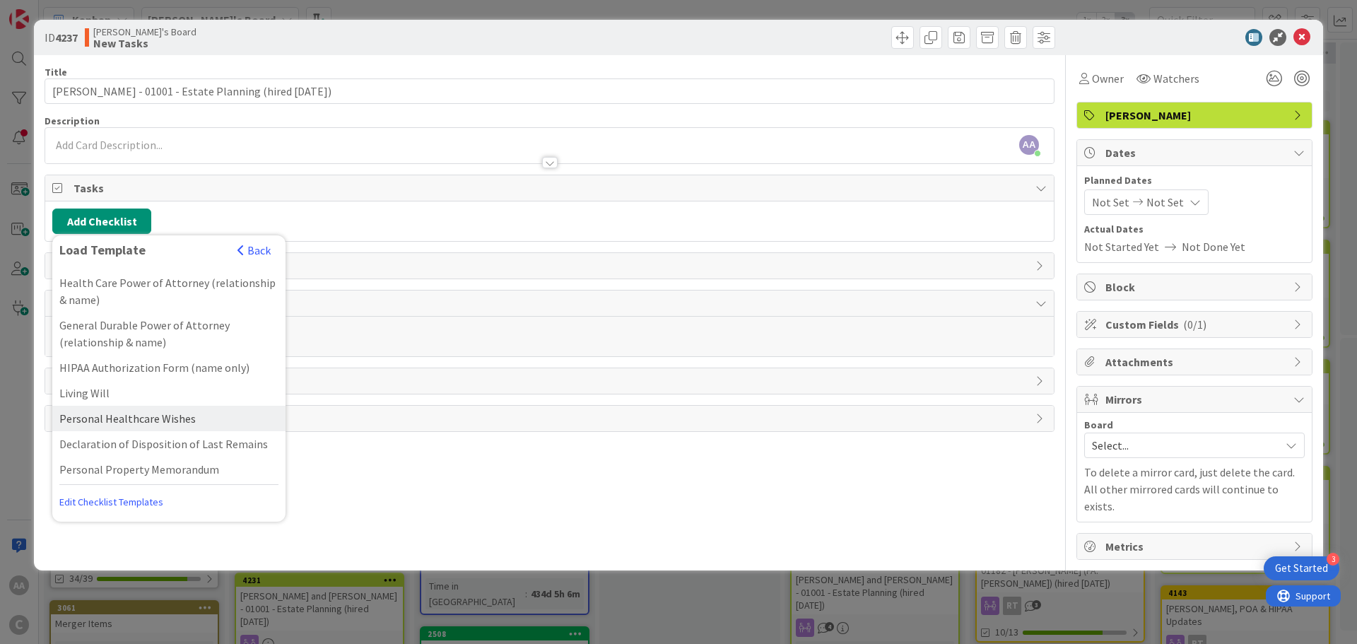
scroll to position [102, 0]
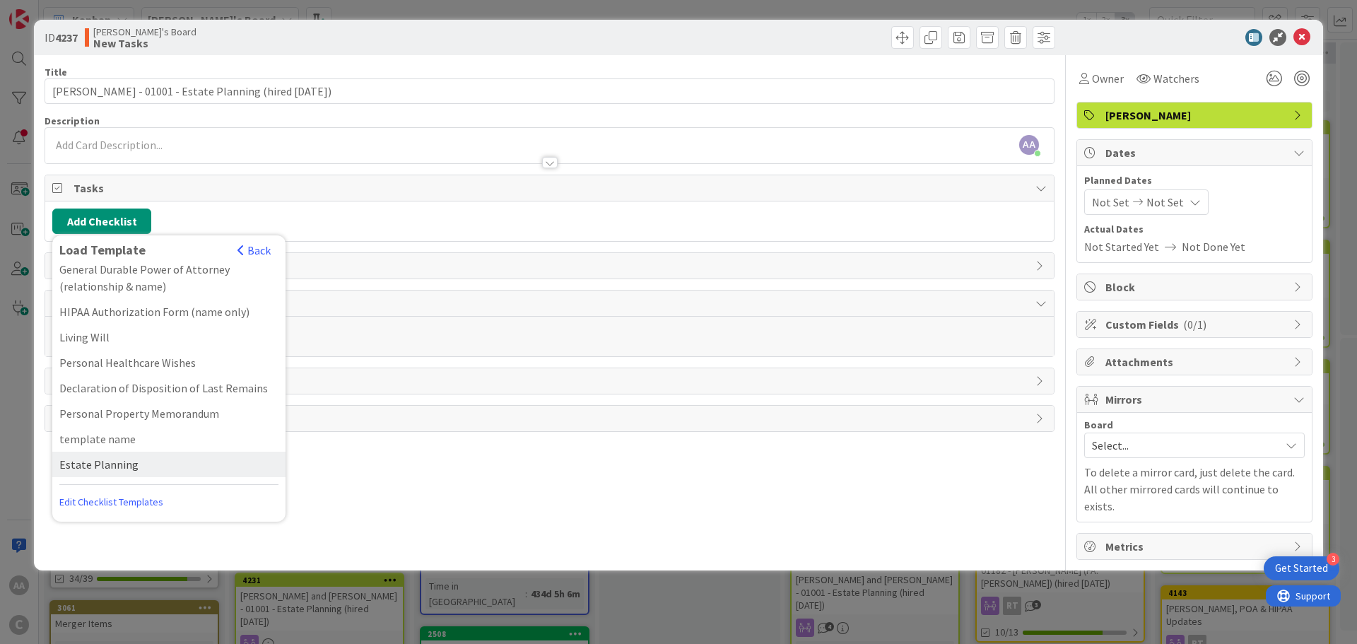
click at [104, 464] on div "Estate Planning" at bounding box center [168, 464] width 233 height 25
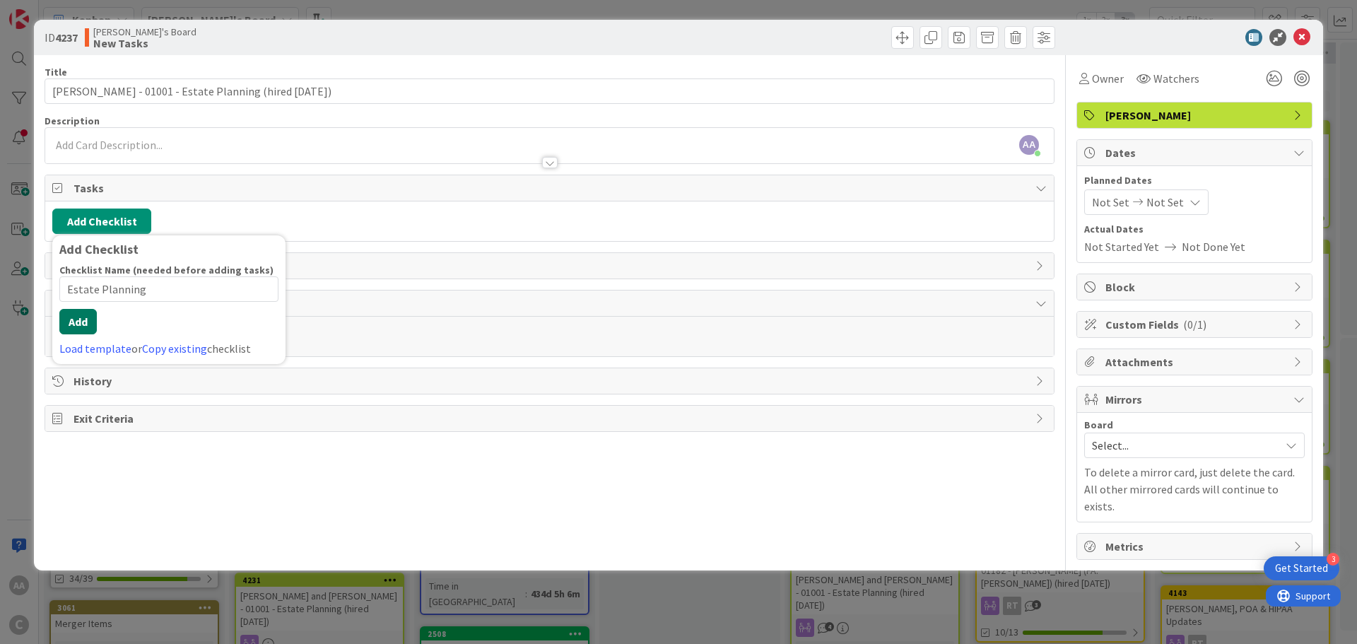
click at [72, 333] on button "Add" at bounding box center [77, 321] width 37 height 25
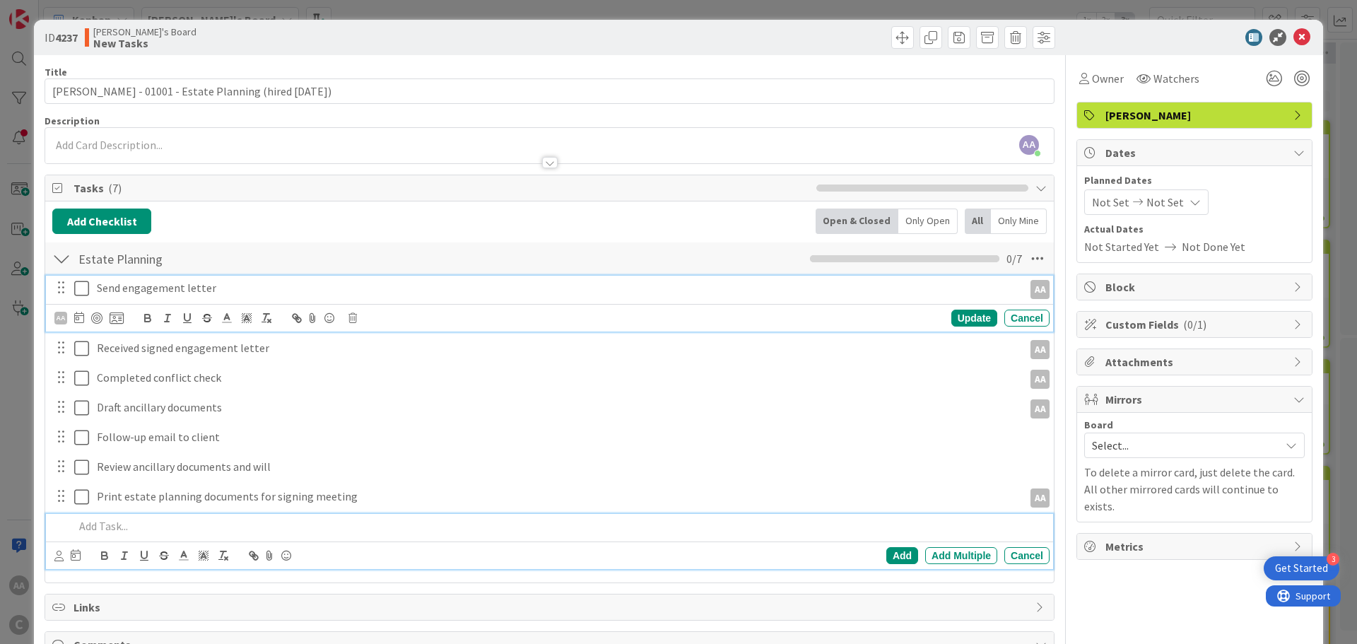
click at [74, 288] on icon at bounding box center [81, 288] width 15 height 17
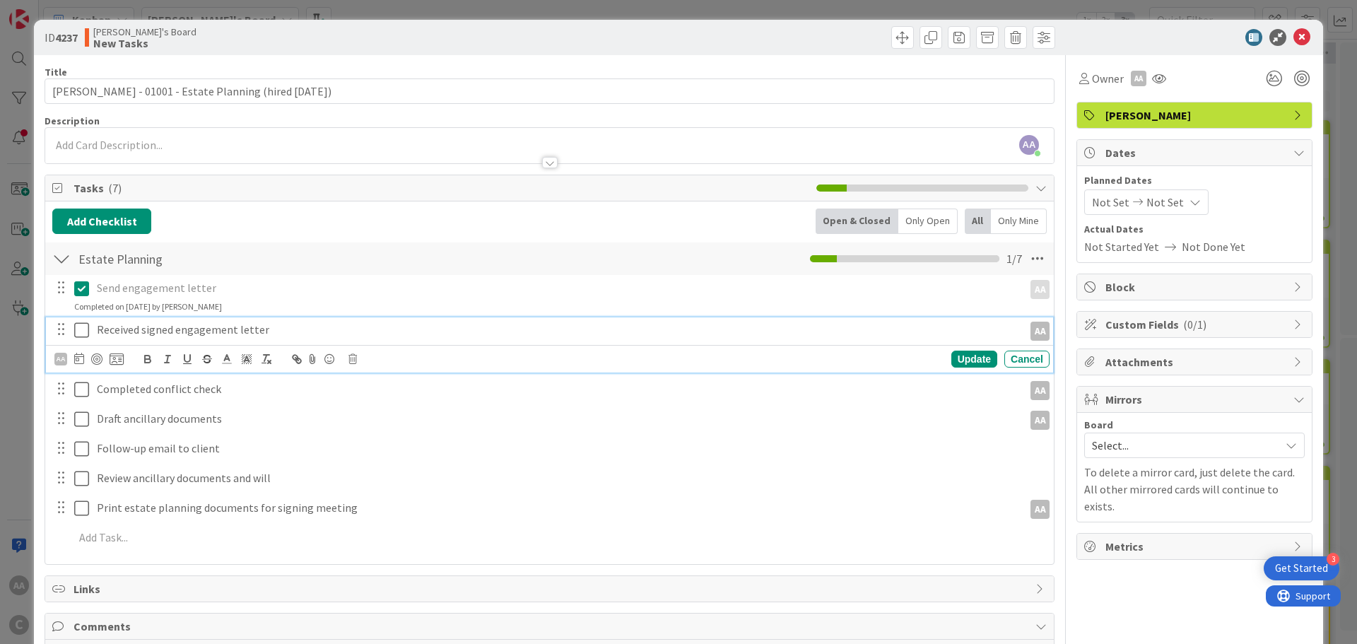
click at [83, 323] on icon at bounding box center [81, 330] width 15 height 17
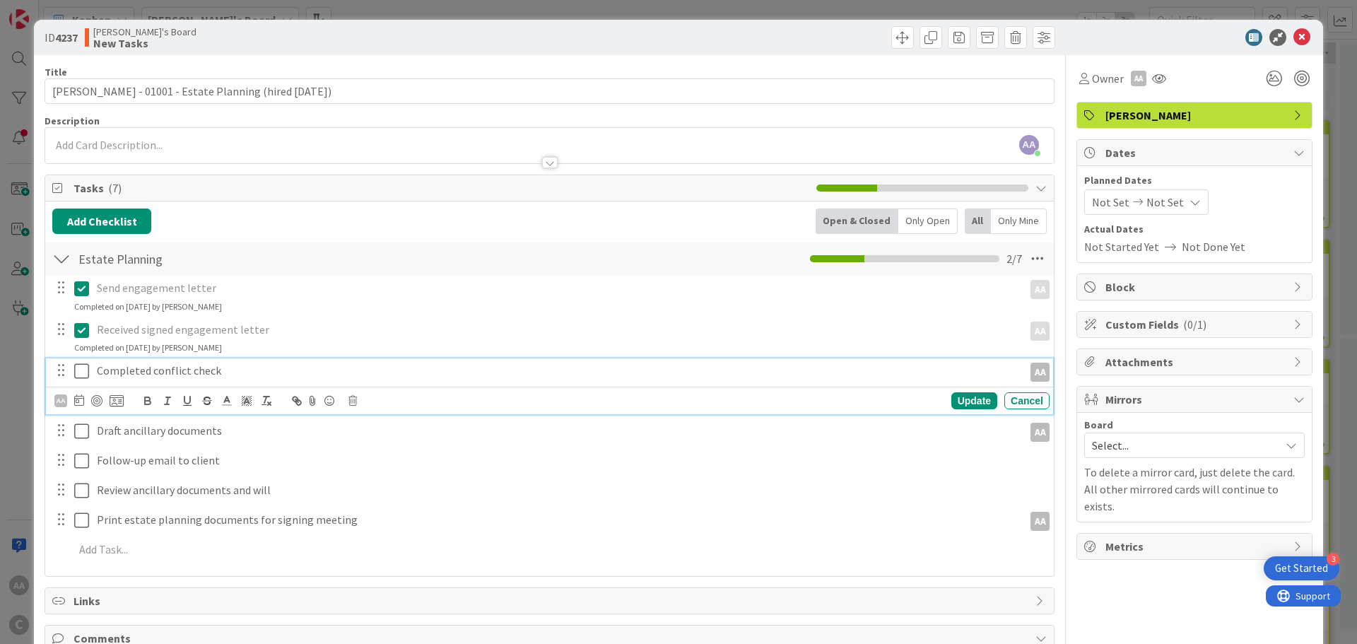
click at [86, 374] on icon at bounding box center [81, 371] width 15 height 17
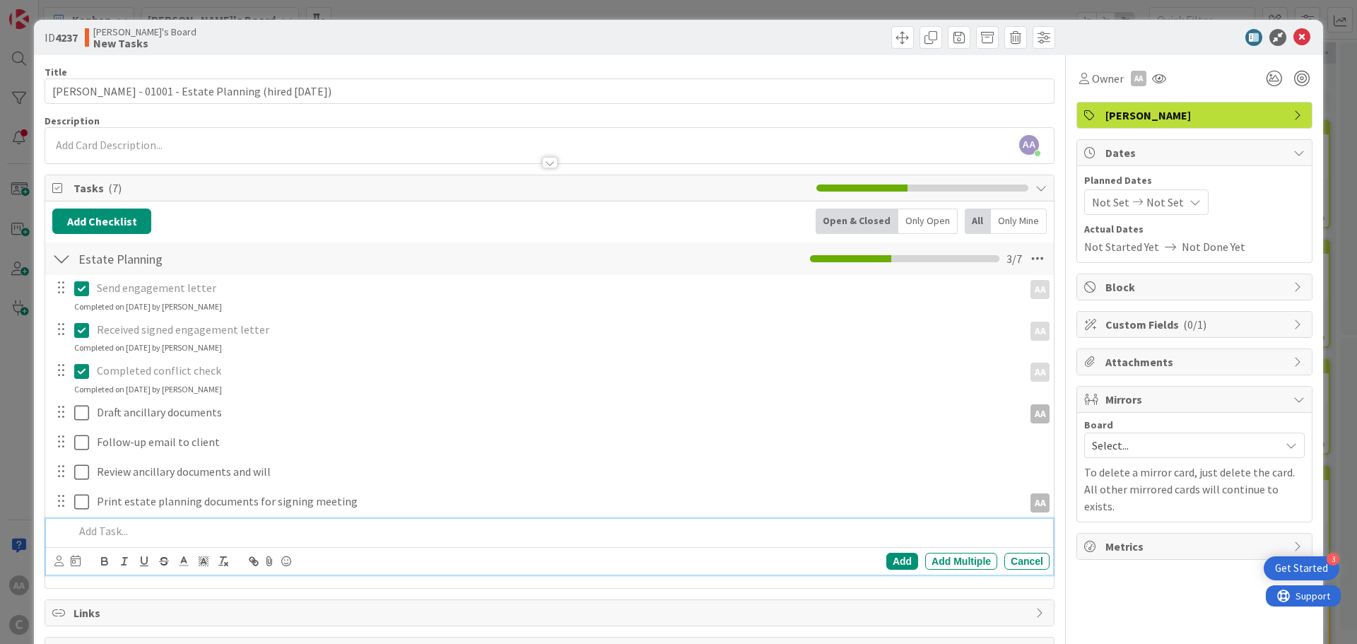
click at [138, 526] on p at bounding box center [559, 531] width 970 height 16
click at [886, 565] on div "Add" at bounding box center [902, 561] width 32 height 17
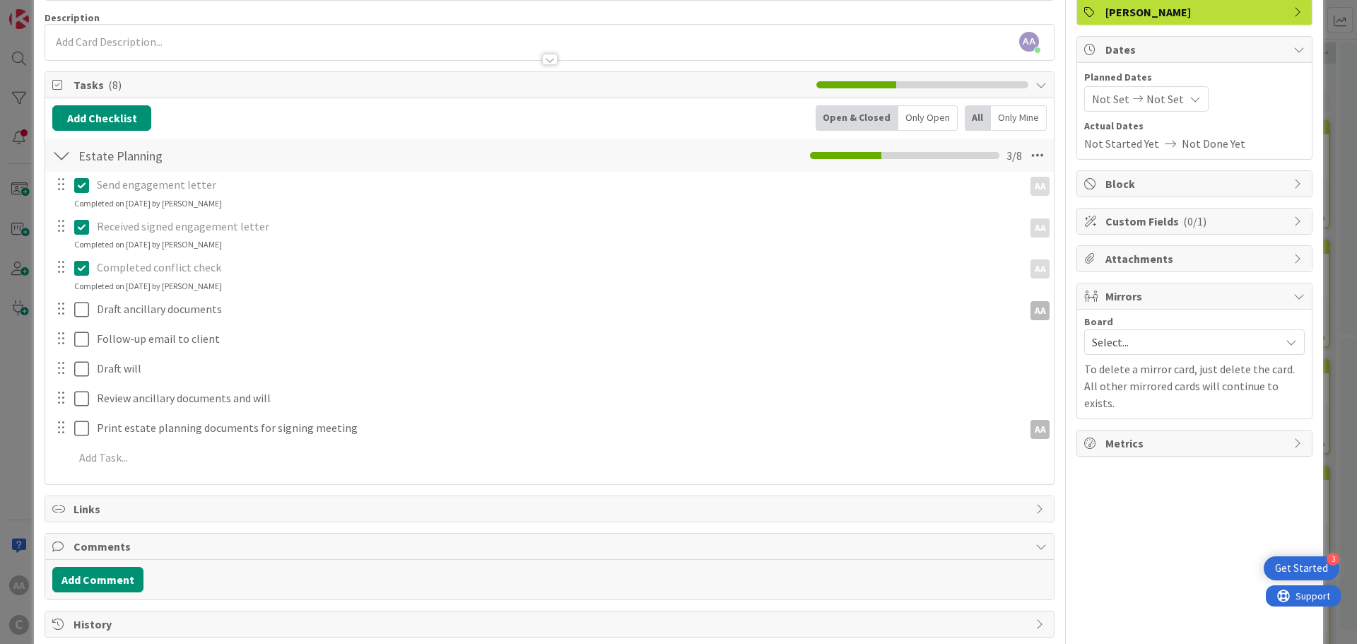
scroll to position [0, 0]
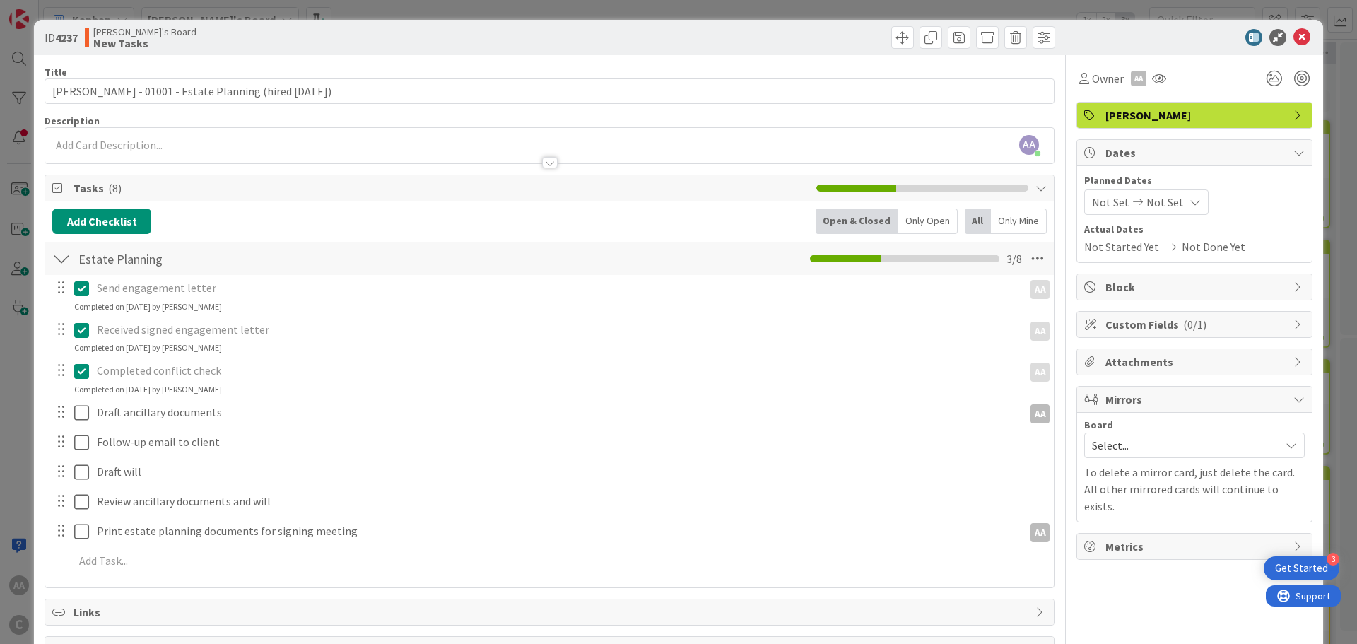
click at [1136, 443] on span "Select..." at bounding box center [1182, 445] width 181 height 20
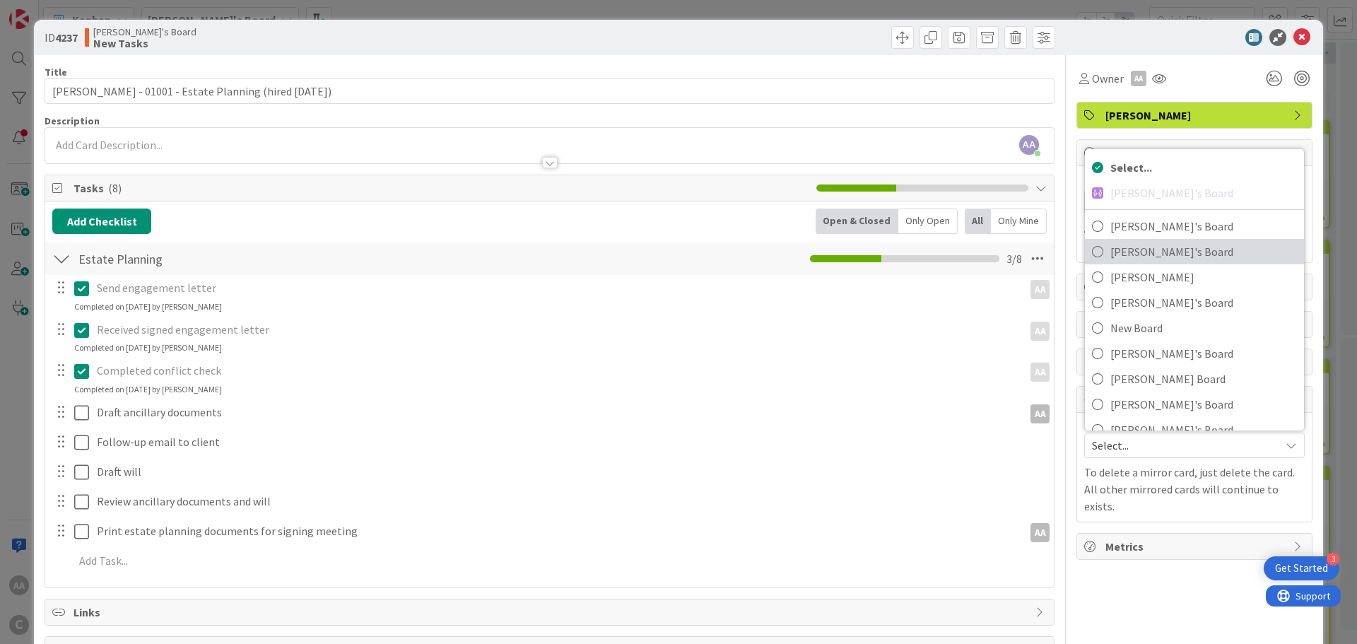
click at [1110, 257] on span "[PERSON_NAME]'s Board" at bounding box center [1203, 251] width 187 height 21
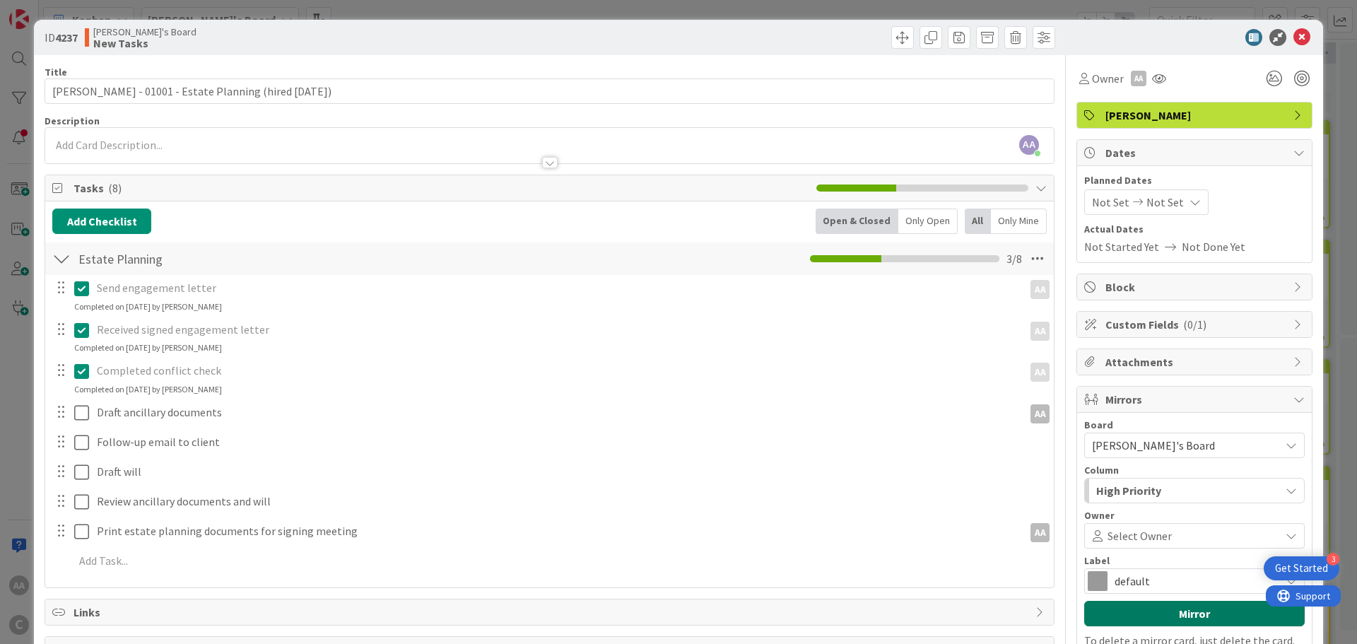
click at [1161, 613] on button "Mirror" at bounding box center [1194, 613] width 221 height 25
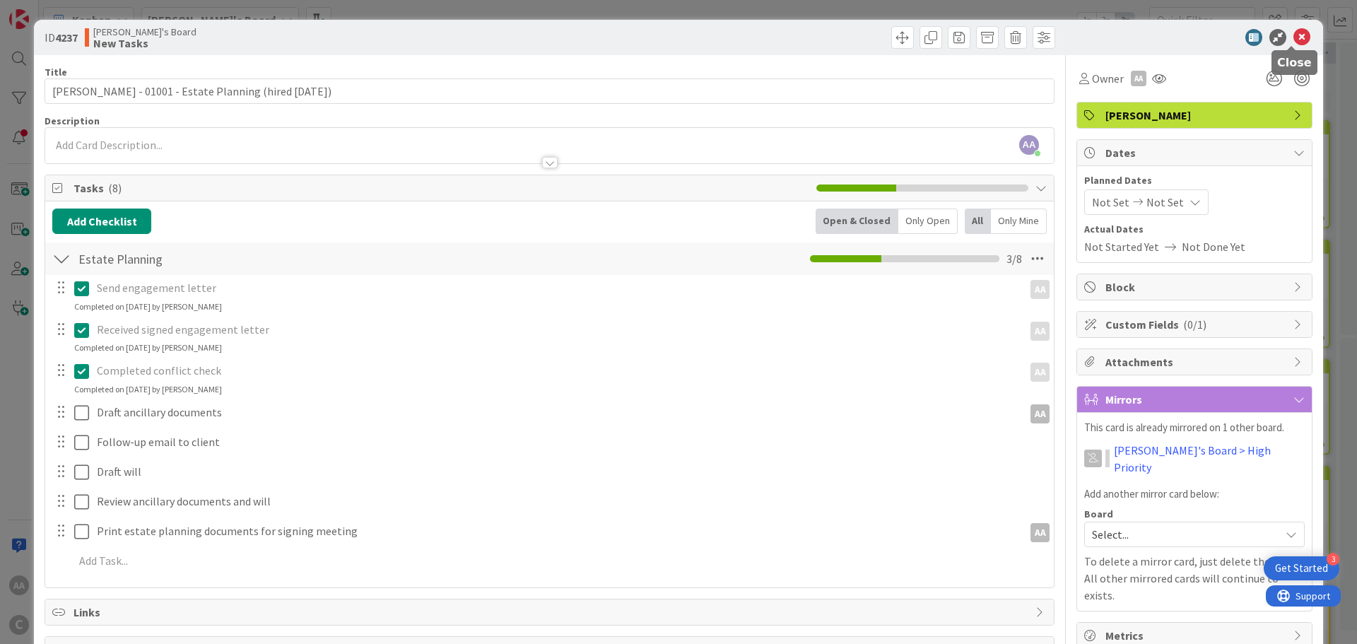
click at [1293, 45] on icon at bounding box center [1301, 37] width 17 height 17
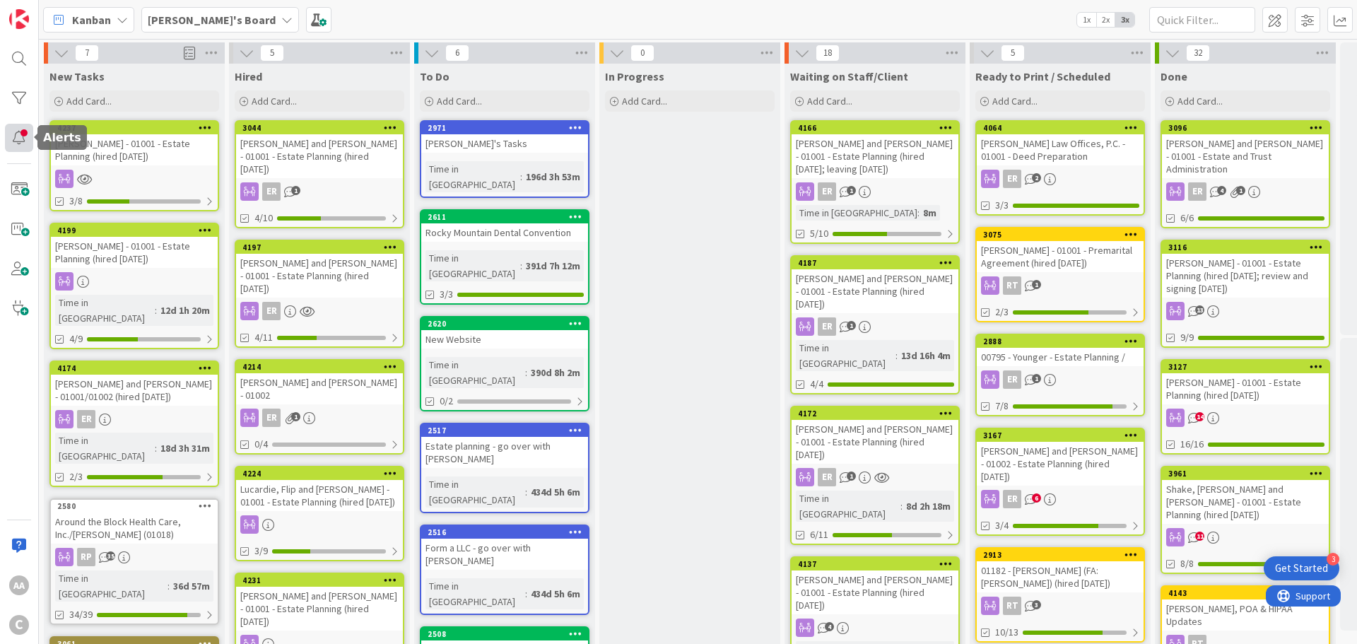
click at [20, 133] on div at bounding box center [19, 138] width 28 height 28
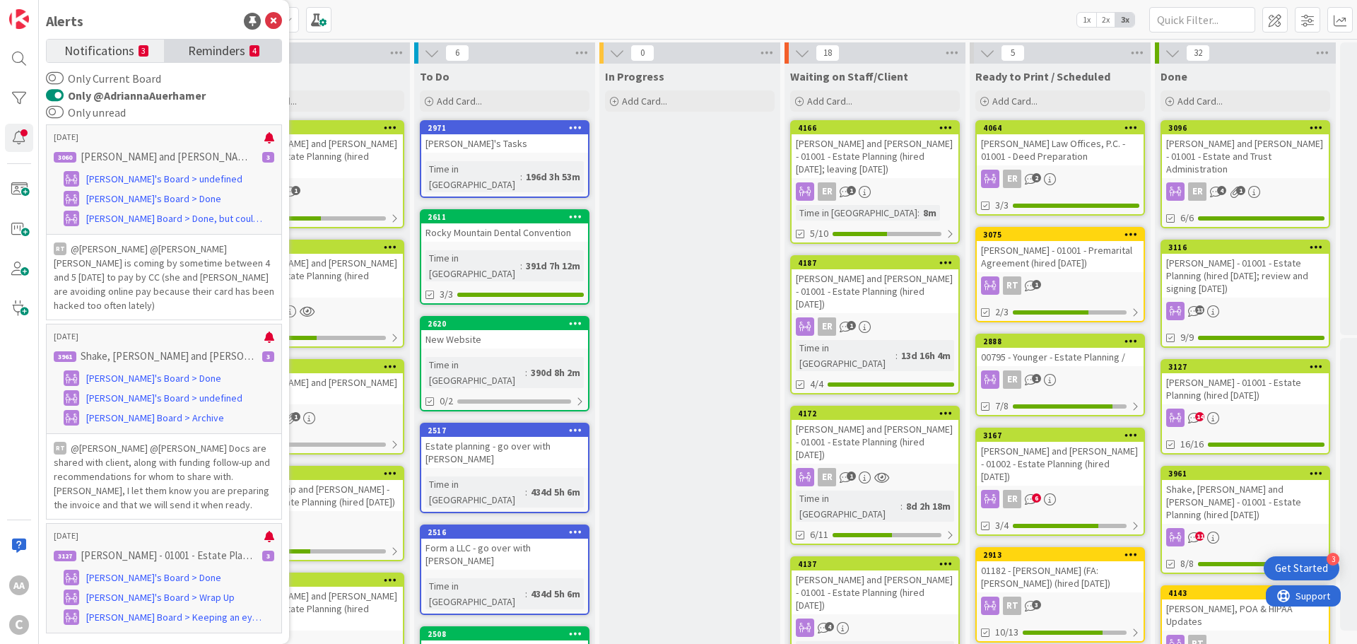
click at [237, 40] on span "Reminders" at bounding box center [216, 50] width 57 height 20
